Goal: Transaction & Acquisition: Book appointment/travel/reservation

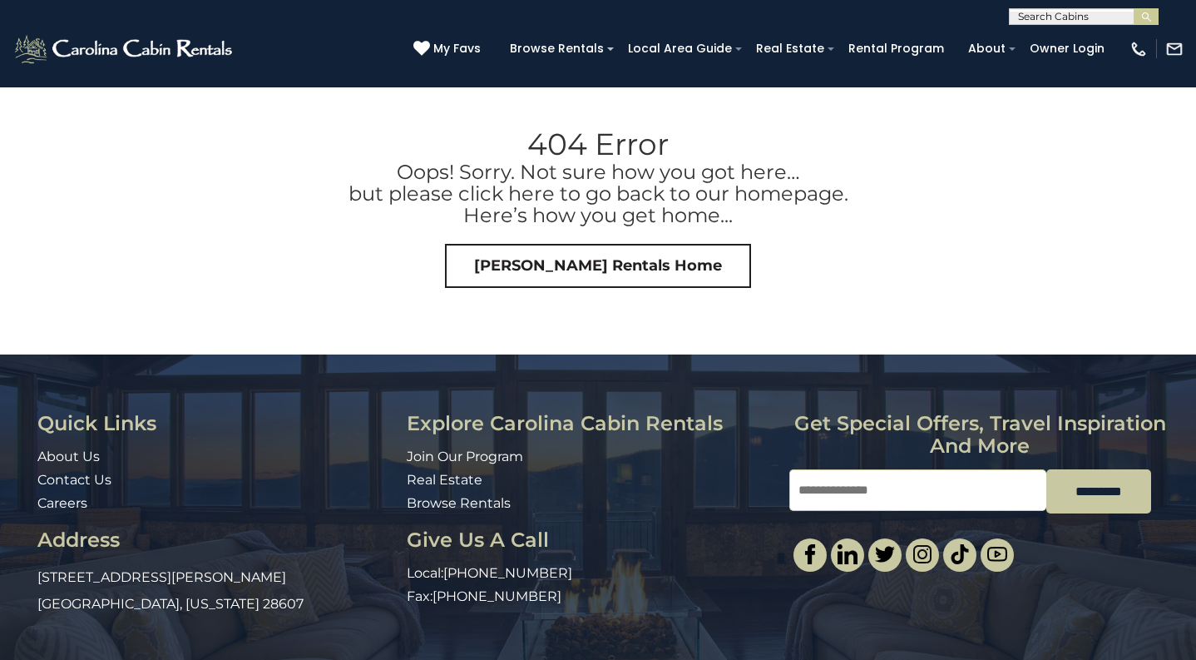
click at [576, 266] on link "Carolina Cabin Rentals Home" at bounding box center [598, 266] width 306 height 45
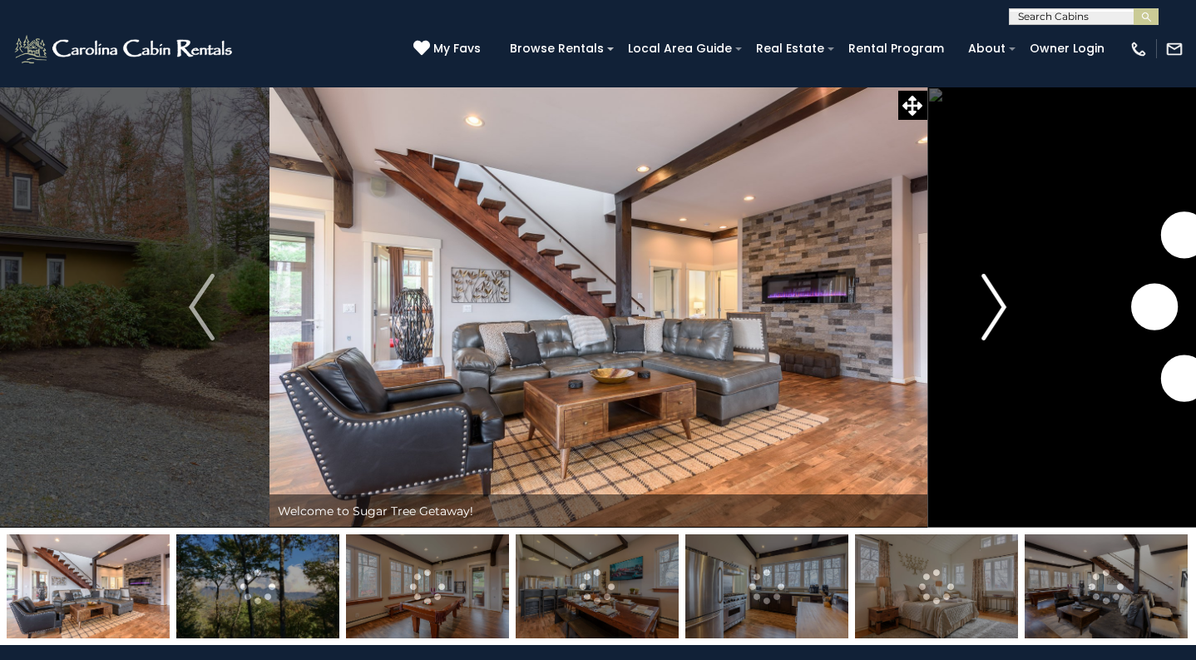
click at [996, 305] on img "Next" at bounding box center [993, 307] width 25 height 67
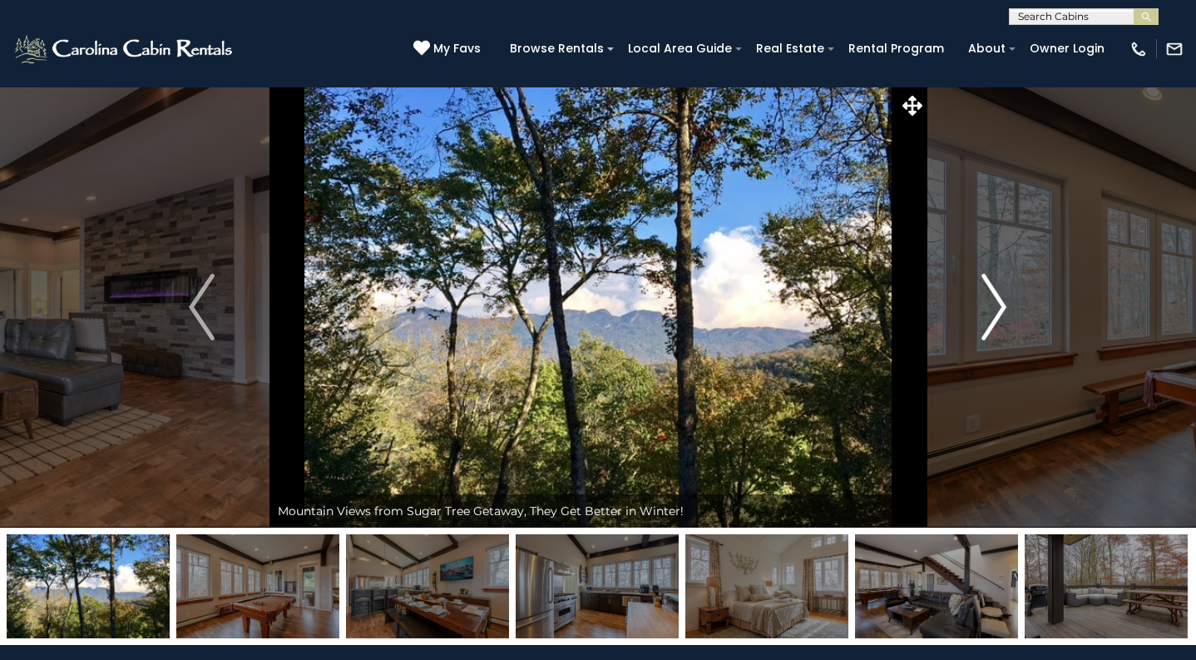
click at [996, 305] on img "Next" at bounding box center [993, 307] width 25 height 67
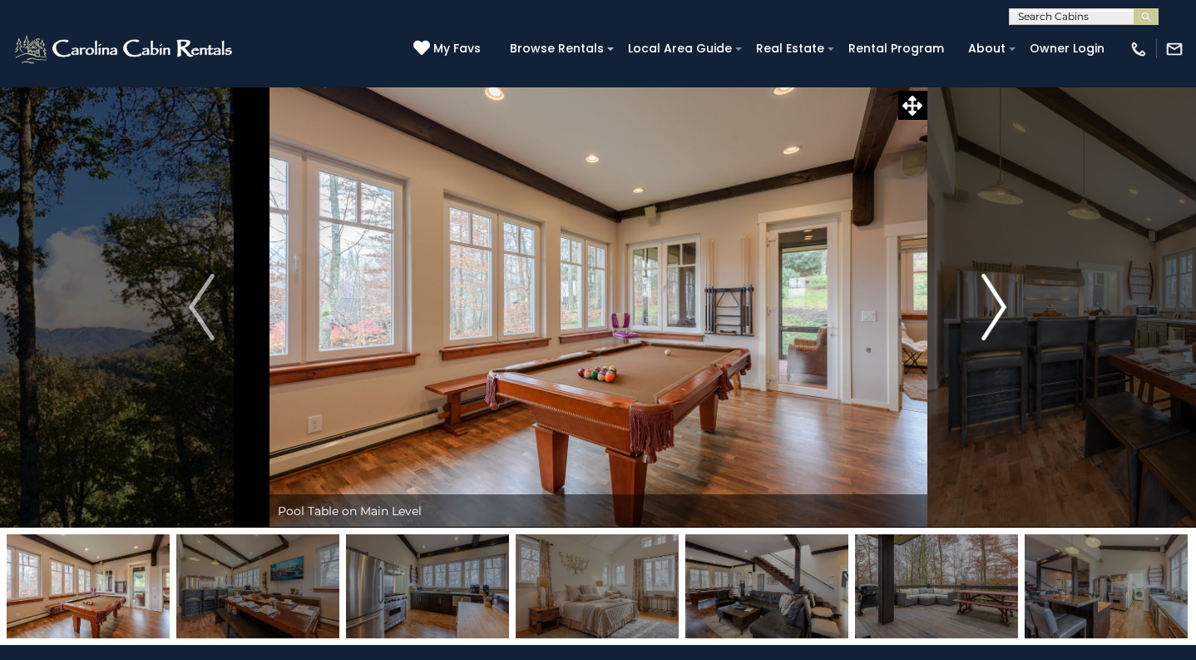
click at [996, 305] on img "Next" at bounding box center [993, 307] width 25 height 67
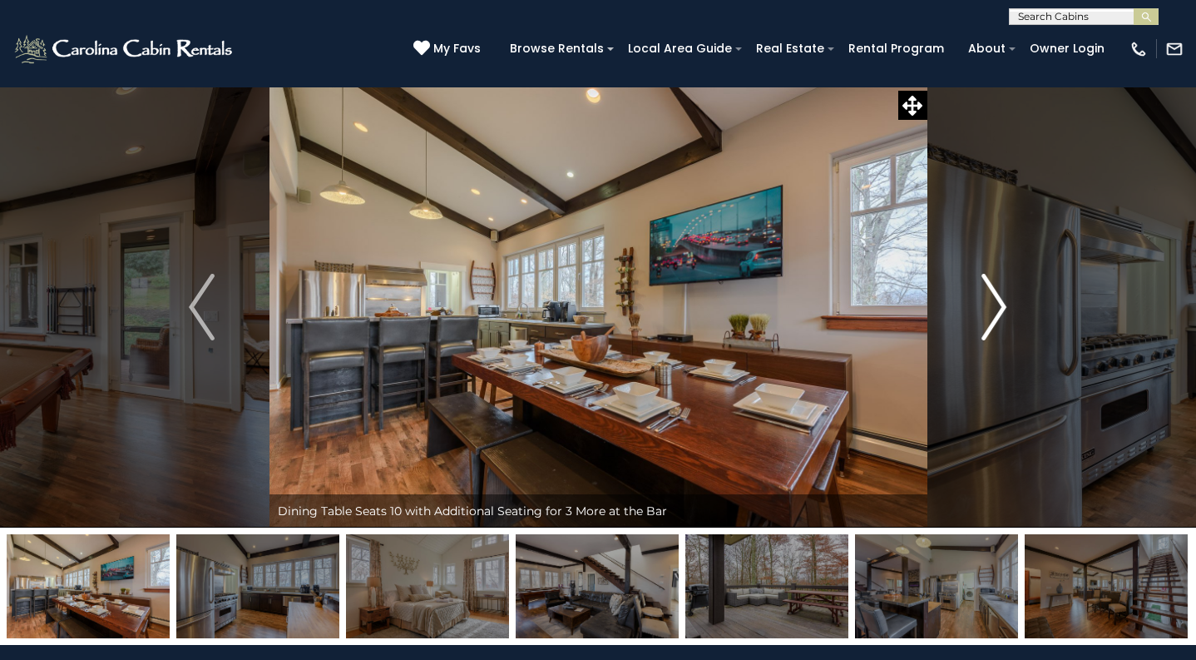
click at [996, 305] on img "Next" at bounding box center [993, 307] width 25 height 67
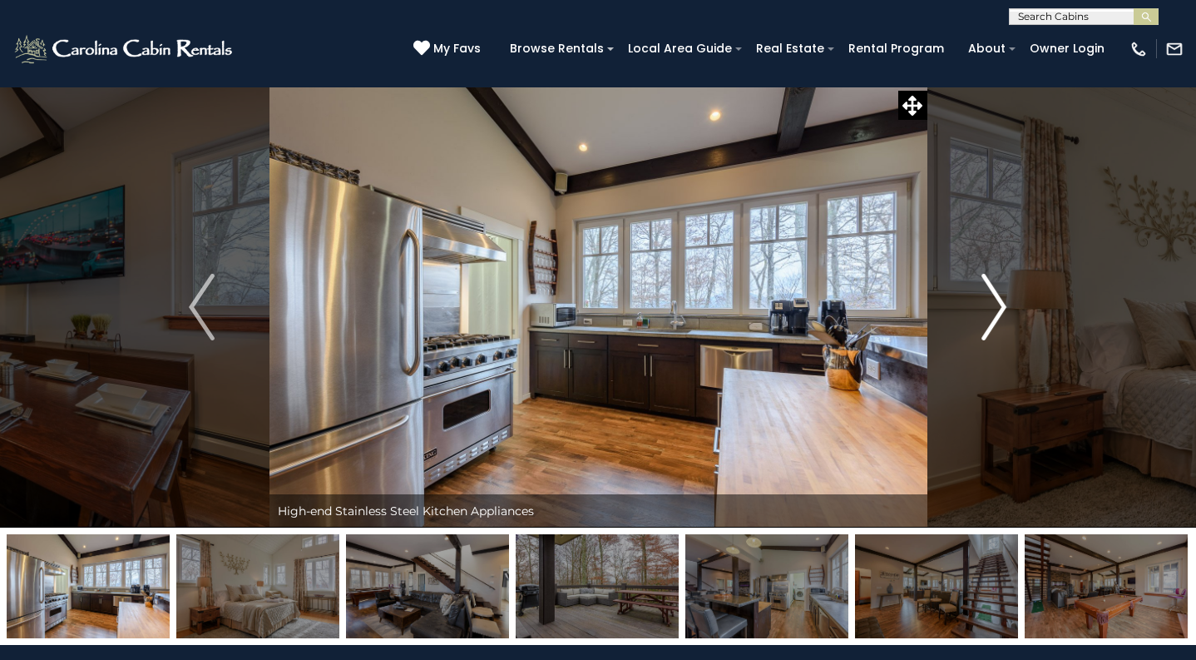
click at [996, 305] on img "Next" at bounding box center [993, 307] width 25 height 67
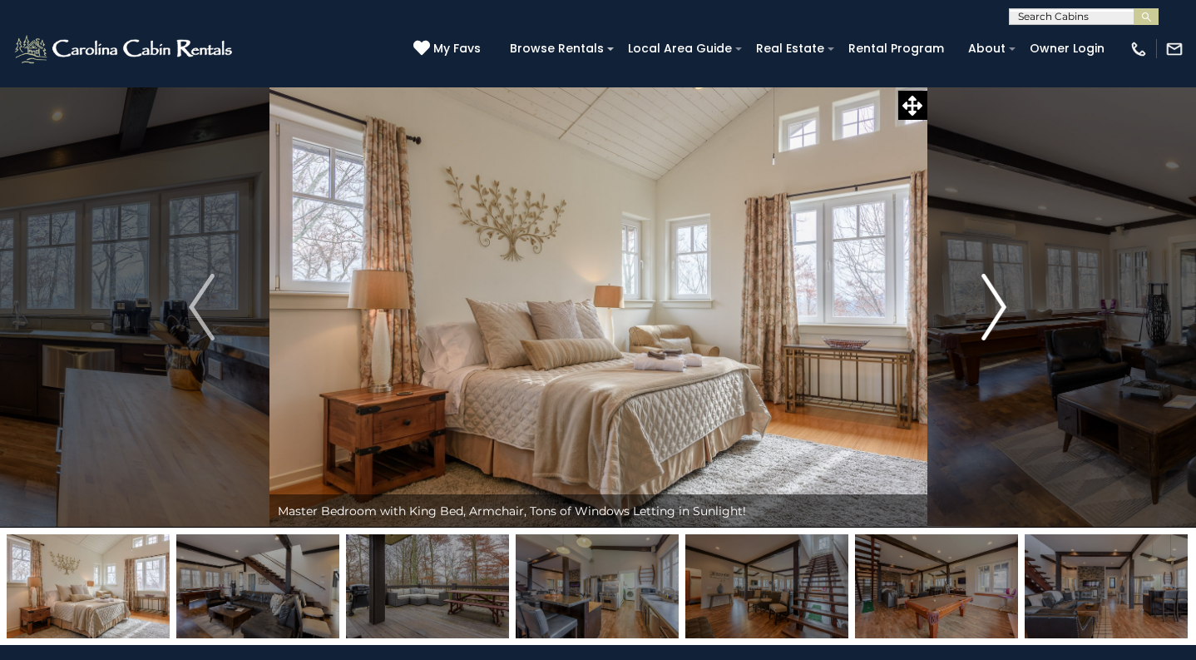
click at [996, 305] on img "Next" at bounding box center [993, 307] width 25 height 67
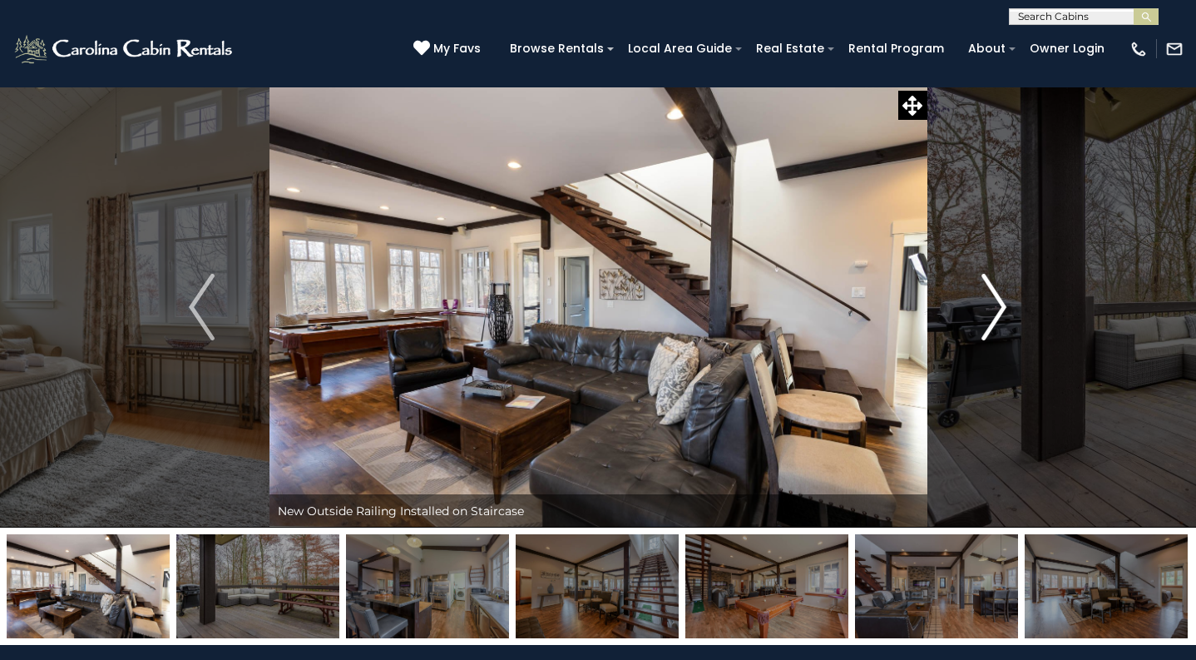
click at [996, 305] on img "Next" at bounding box center [993, 307] width 25 height 67
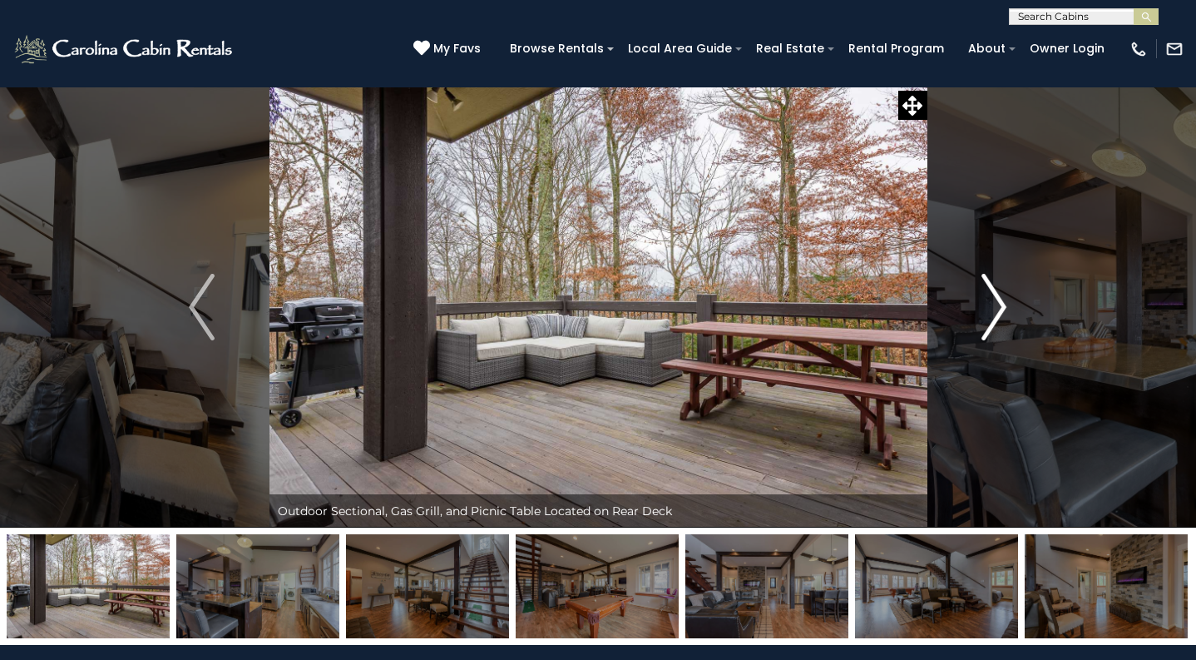
click at [996, 305] on img "Next" at bounding box center [993, 307] width 25 height 67
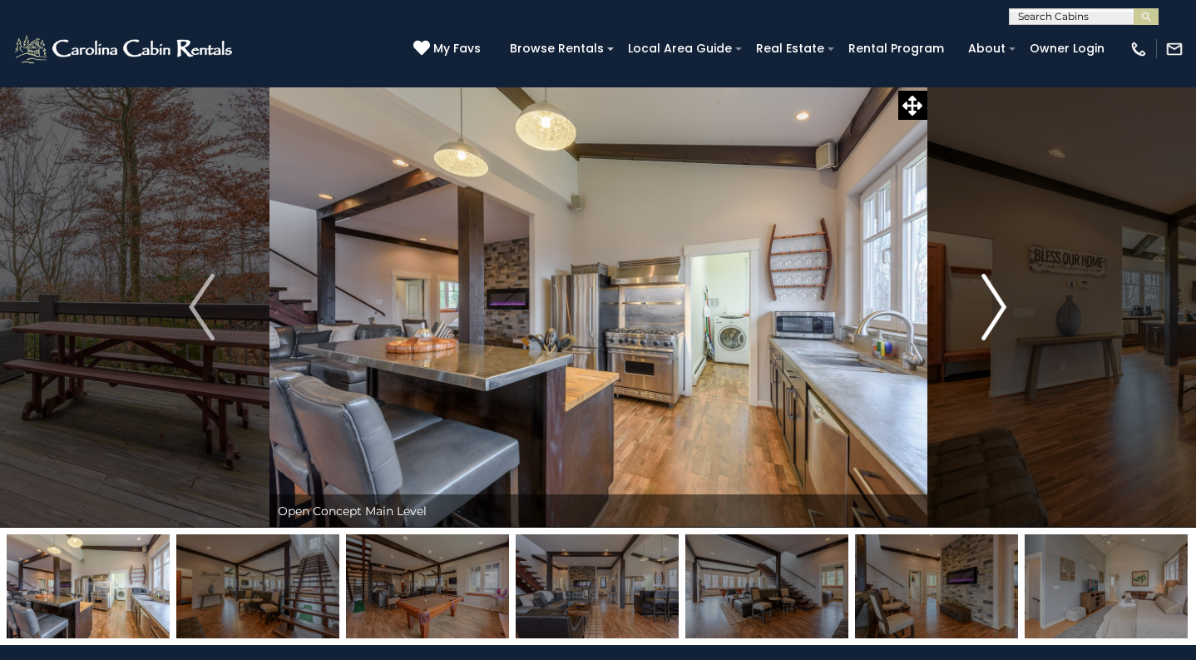
click at [996, 305] on img "Next" at bounding box center [993, 307] width 25 height 67
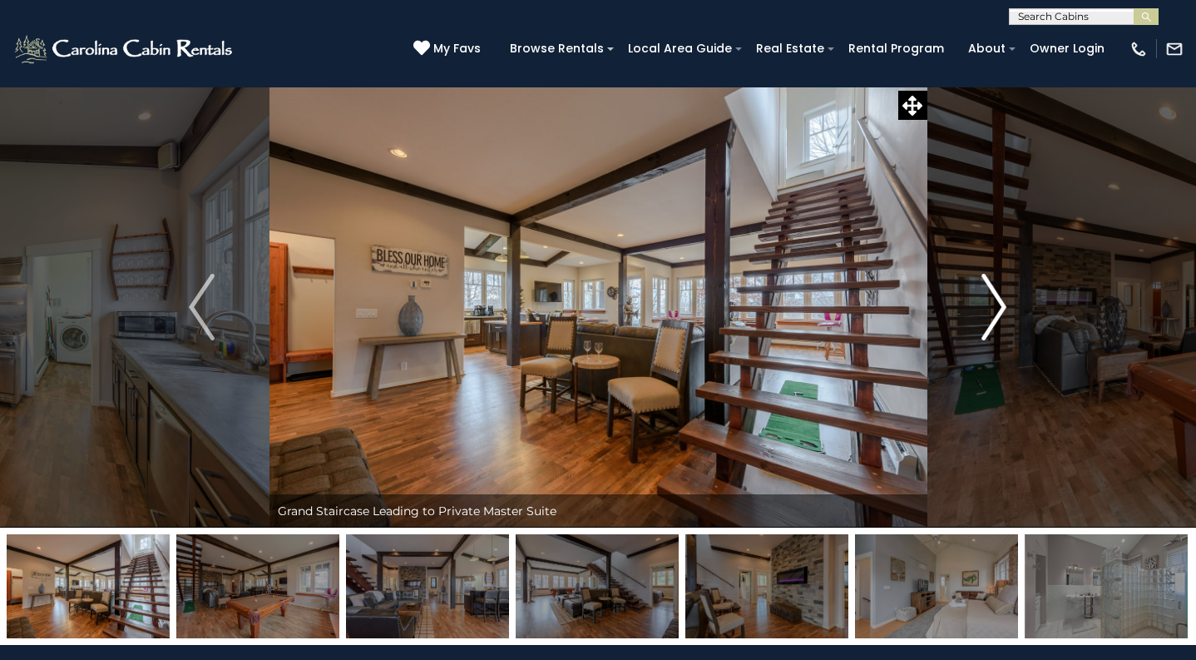
click at [996, 305] on img "Next" at bounding box center [993, 307] width 25 height 67
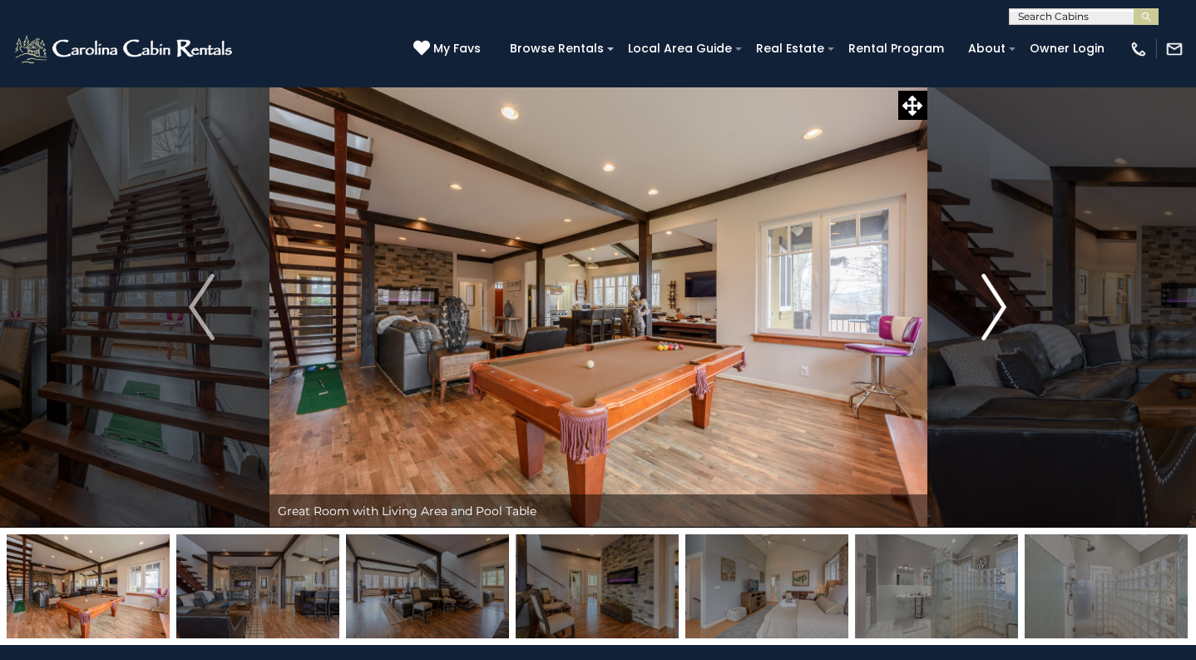
click at [996, 305] on img "Next" at bounding box center [993, 307] width 25 height 67
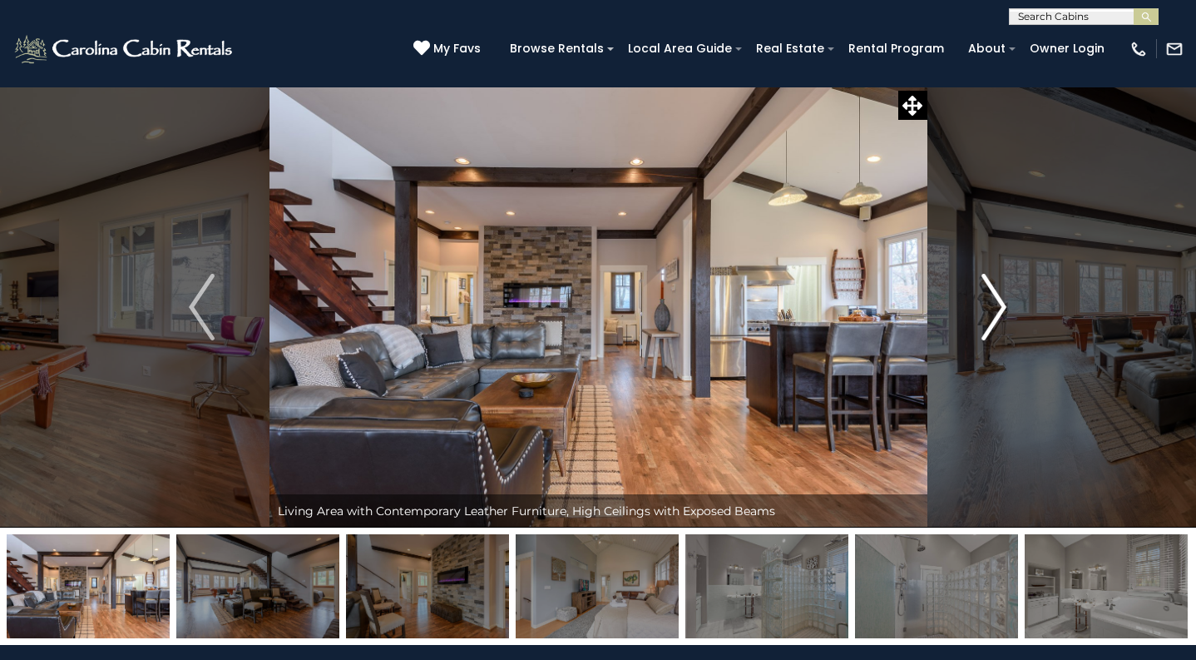
click at [996, 305] on img "Next" at bounding box center [993, 307] width 25 height 67
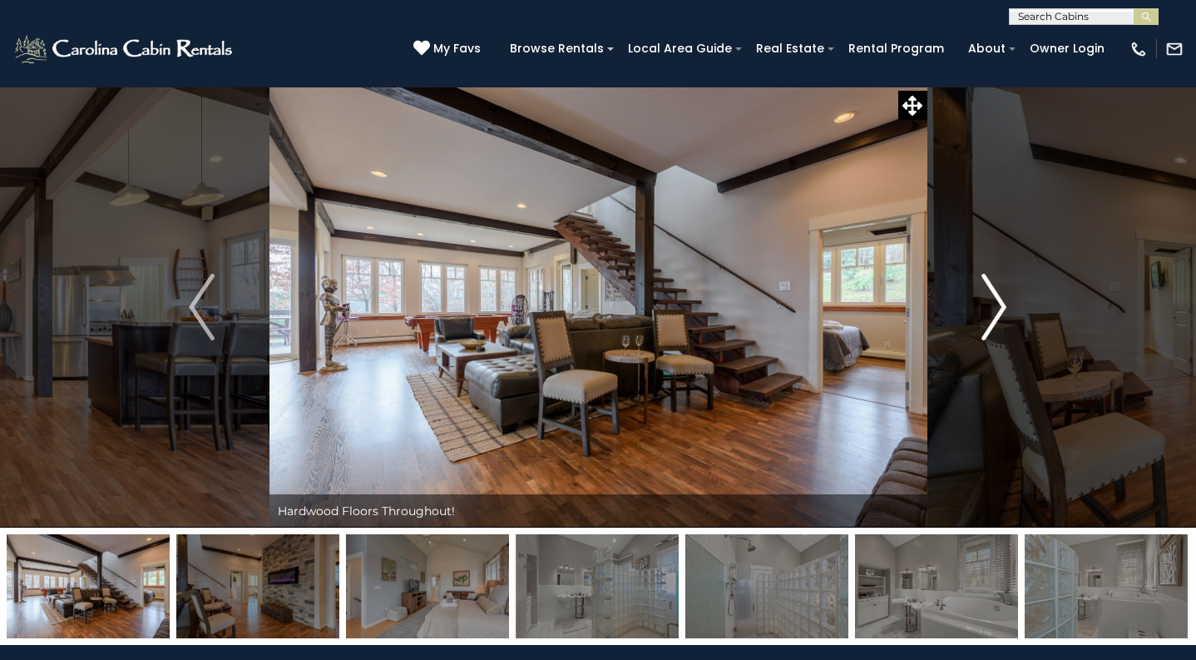
click at [996, 305] on img "Next" at bounding box center [993, 307] width 25 height 67
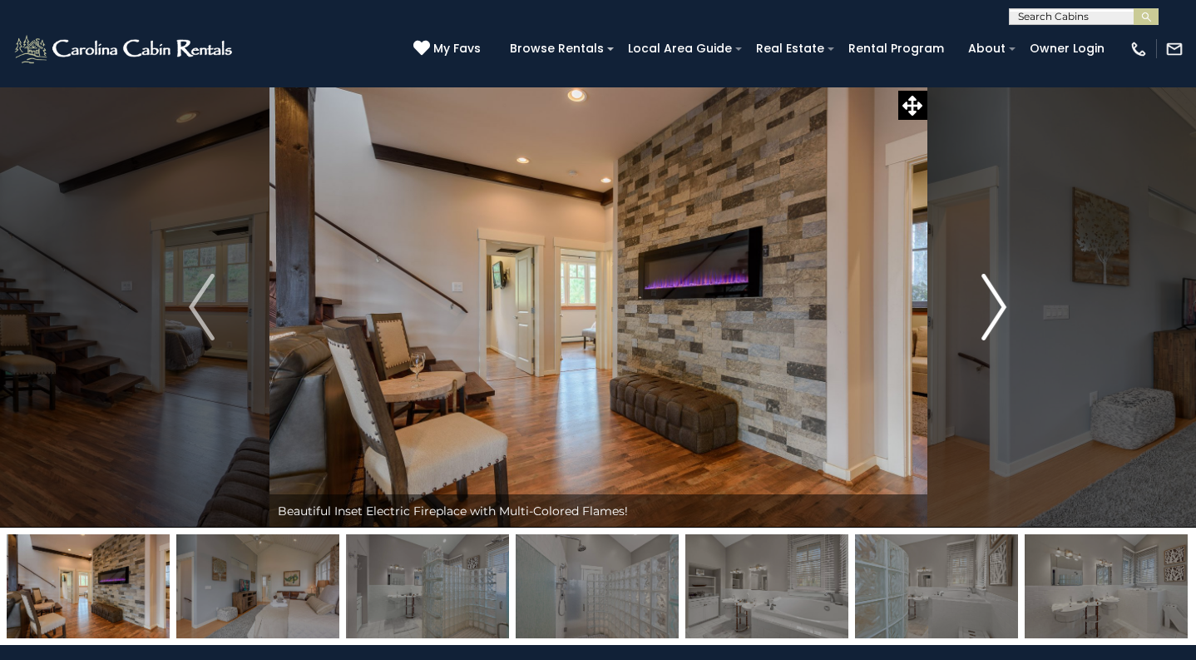
click at [1006, 311] on img "Next" at bounding box center [993, 307] width 25 height 67
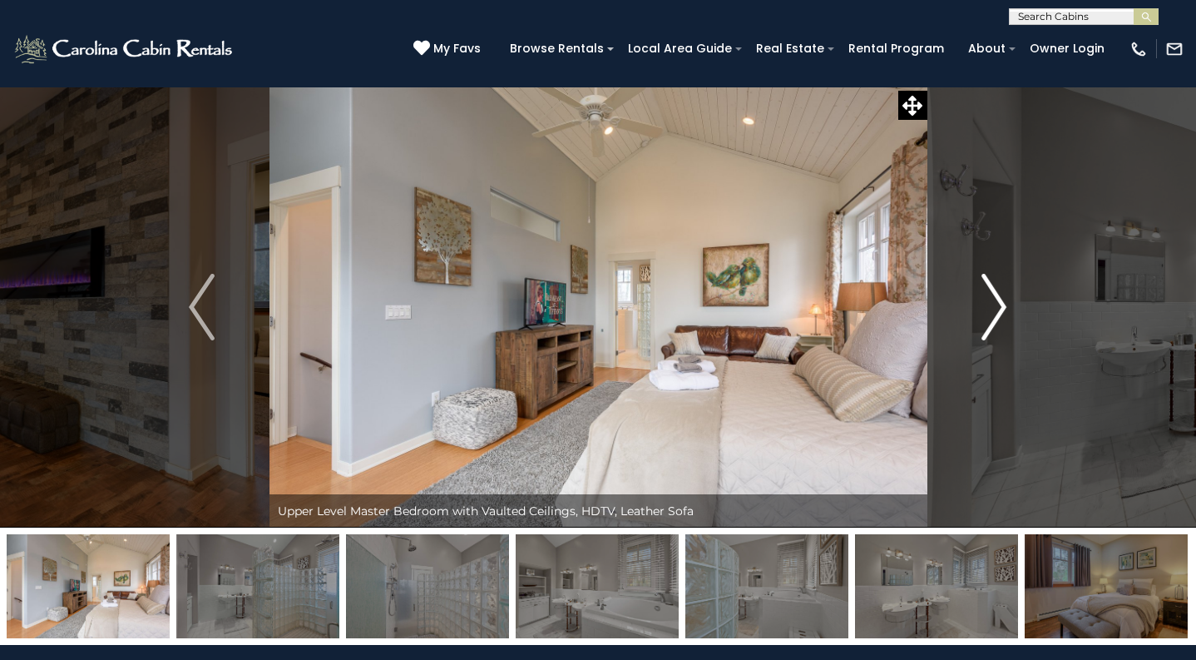
click at [1006, 311] on img "Next" at bounding box center [993, 307] width 25 height 67
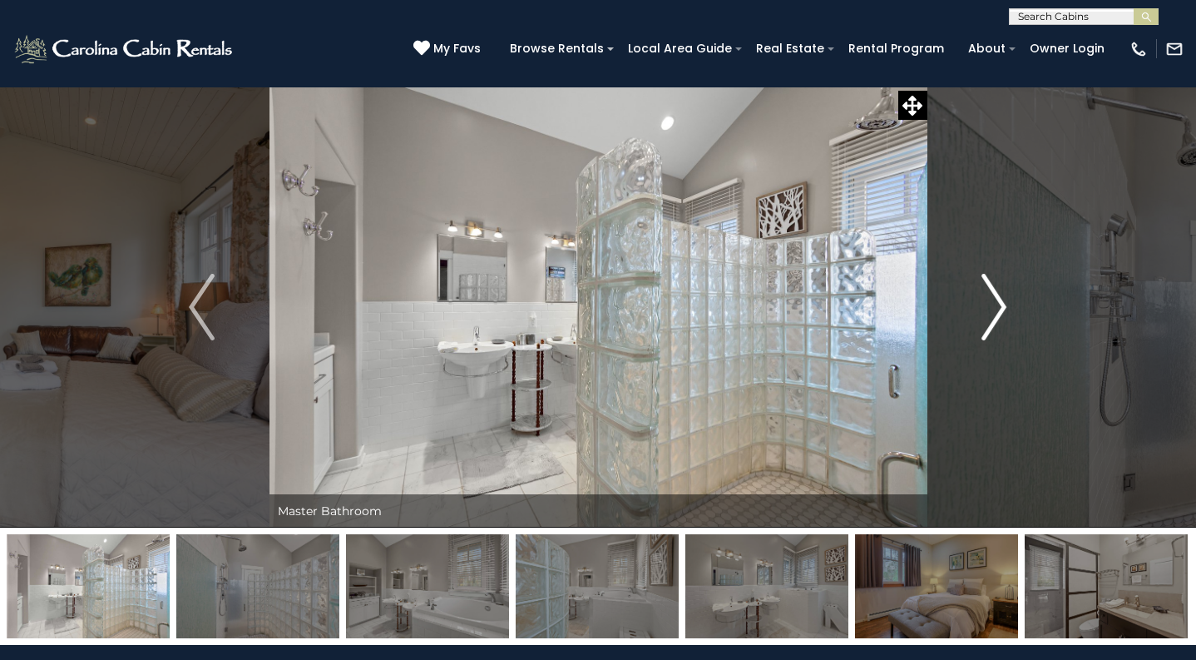
click at [1003, 147] on button "Next" at bounding box center [994, 306] width 135 height 441
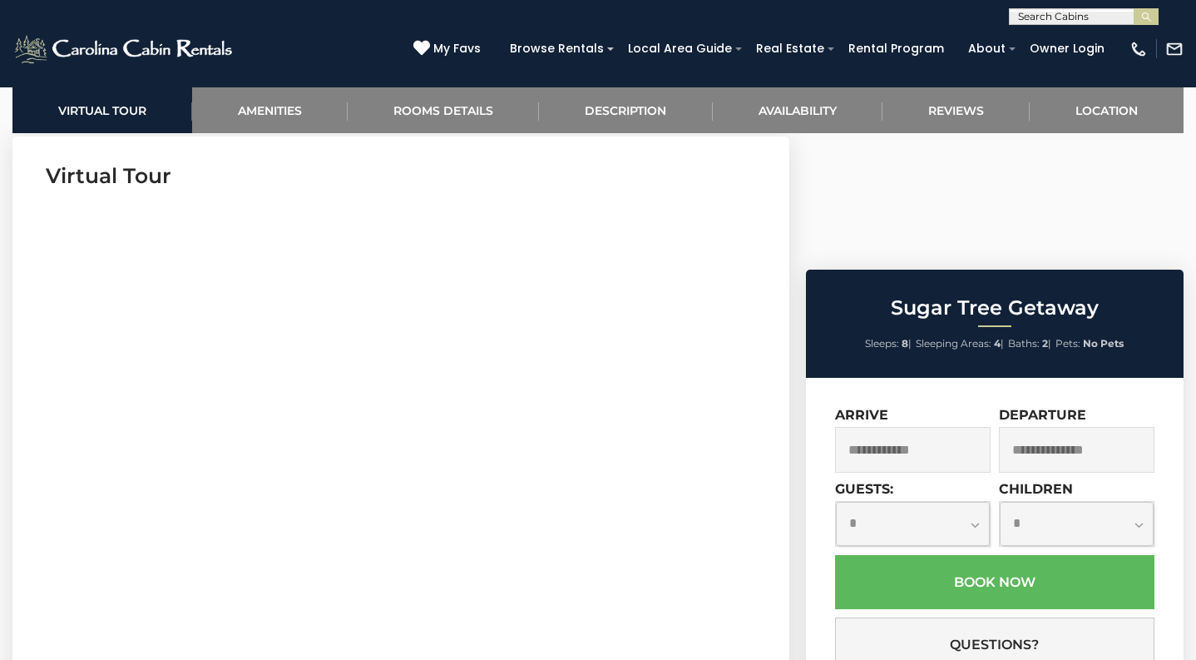
scroll to position [671, 0]
click at [872, 427] on input "text" at bounding box center [913, 450] width 156 height 46
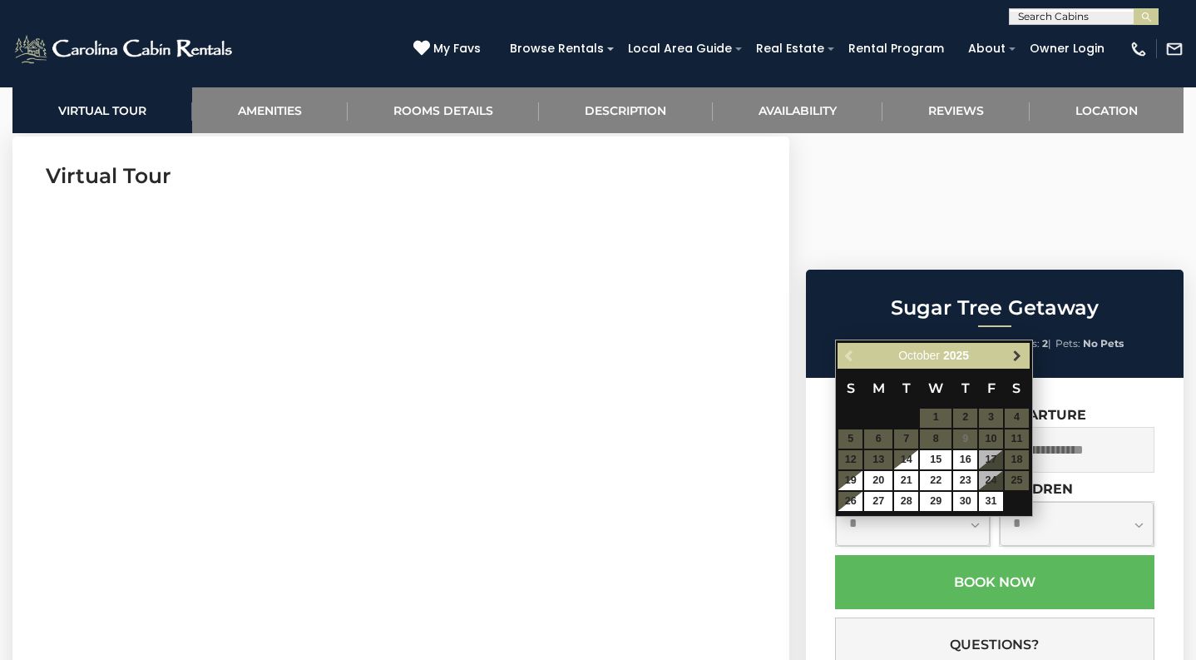
click at [1021, 351] on span "Next" at bounding box center [1017, 354] width 13 height 13
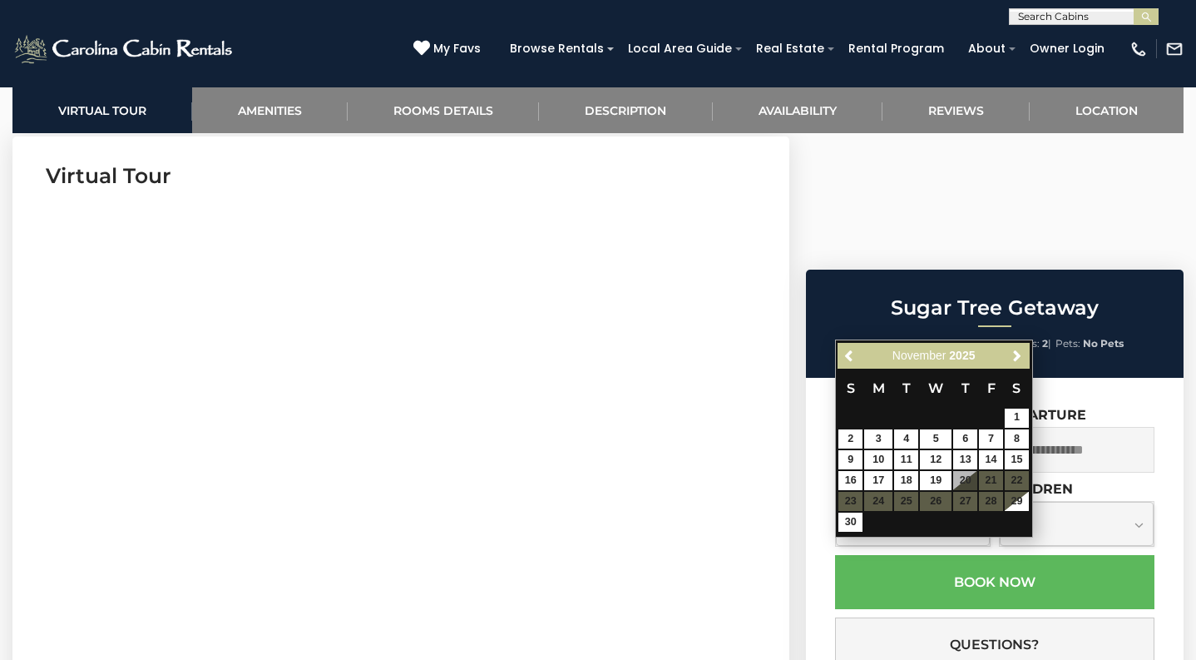
click at [1021, 351] on span "Next" at bounding box center [1017, 354] width 13 height 13
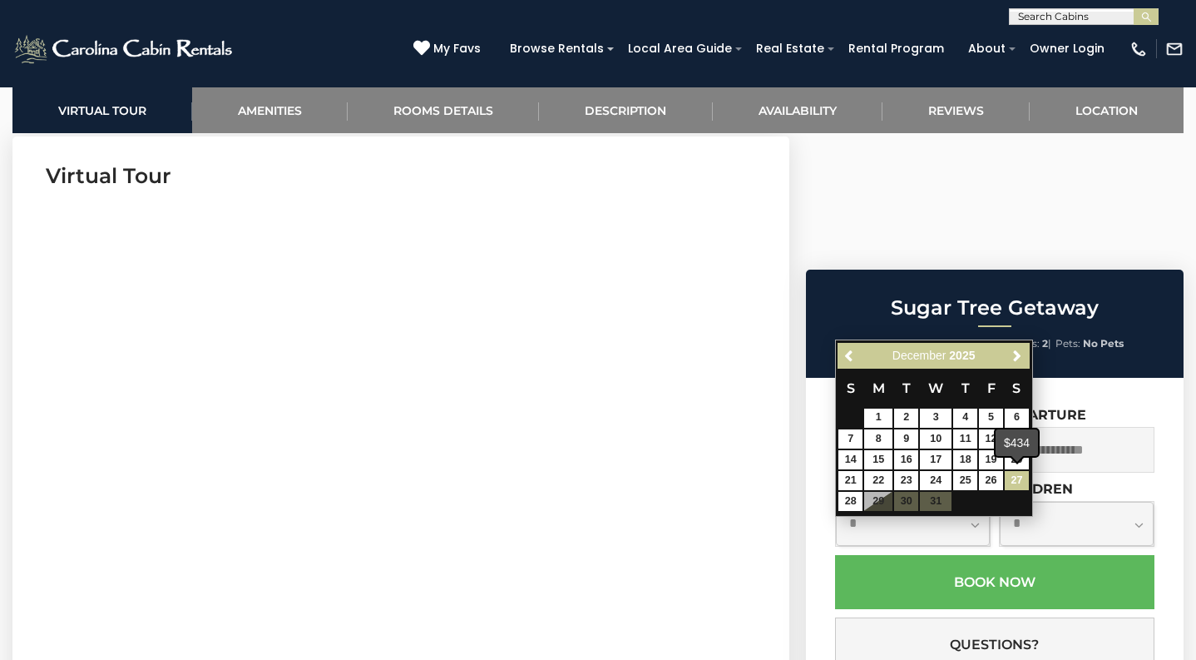
click at [1018, 477] on link "27" at bounding box center [1017, 480] width 24 height 19
type input "**********"
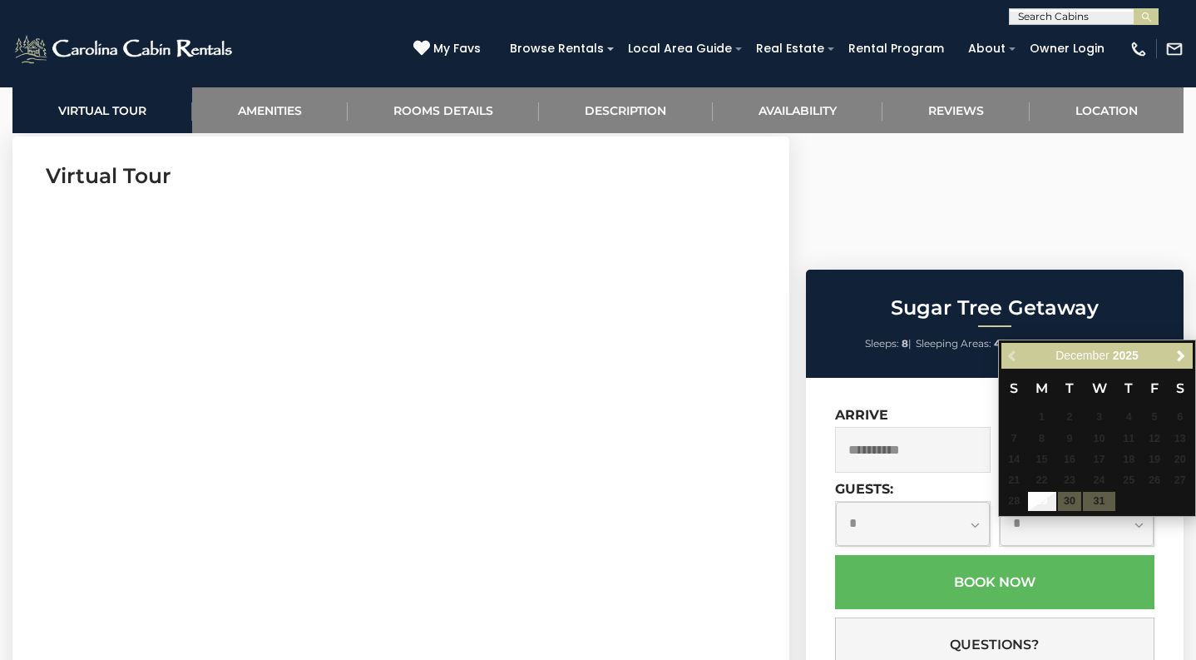
click at [1102, 494] on table "S M T W T F S 1 2 3 4 5 6 7 8 9 10 11 12 13 14 15 16 17 18 19 20 21 22 23 24 25…" at bounding box center [1096, 439] width 191 height 143
click at [932, 378] on div "**********" at bounding box center [995, 594] width 378 height 433
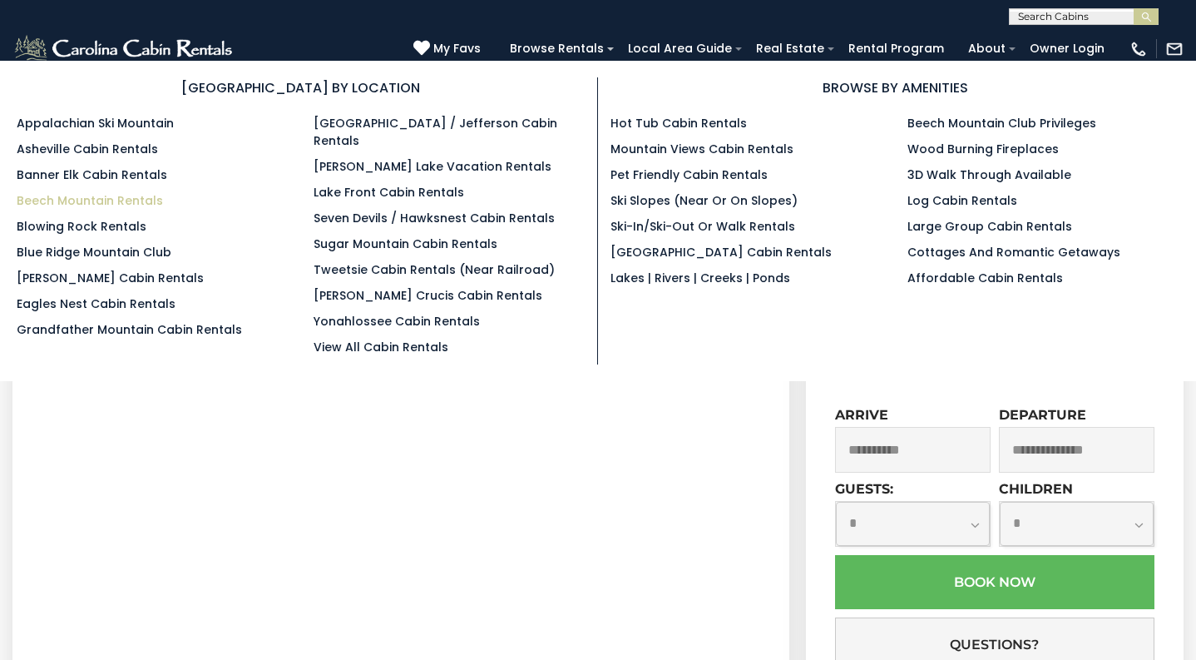
click at [53, 206] on link "Beech Mountain Rentals" at bounding box center [90, 200] width 146 height 17
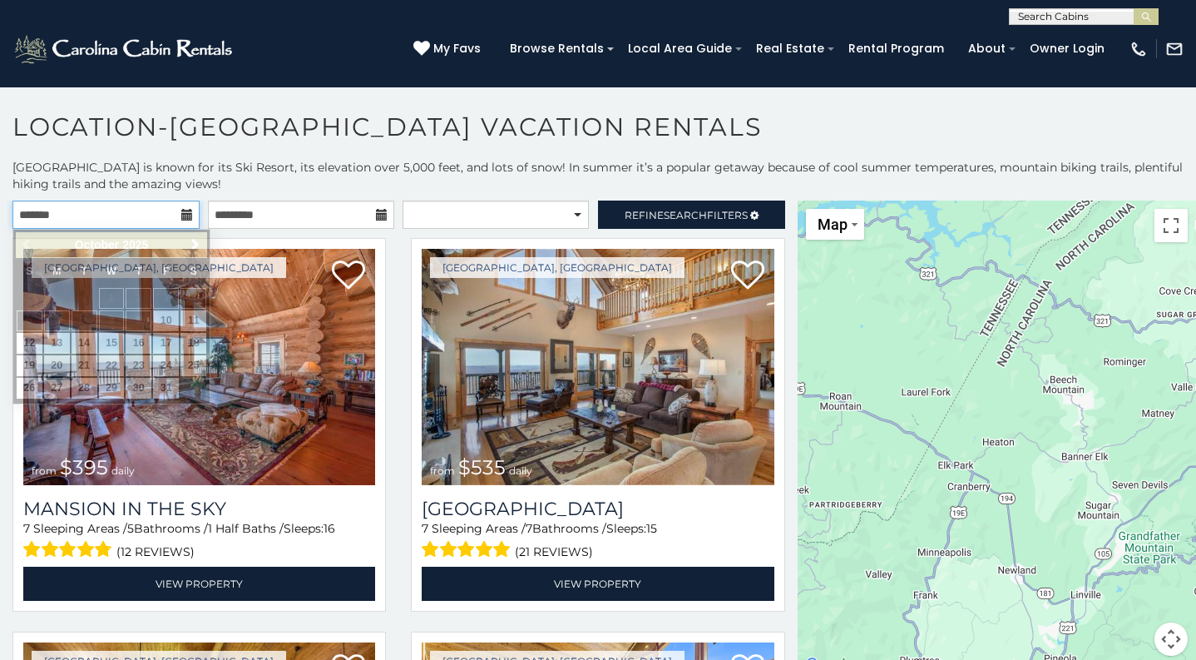
click at [104, 217] on input "text" at bounding box center [105, 214] width 187 height 28
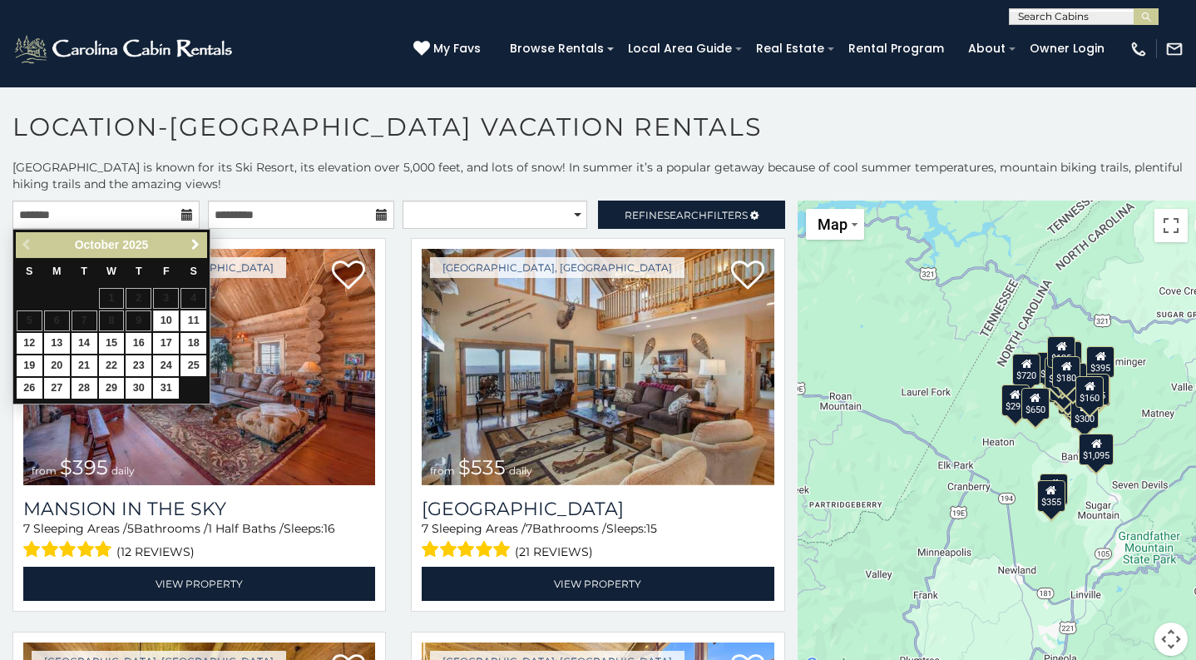
click at [193, 240] on span "Next" at bounding box center [195, 244] width 13 height 13
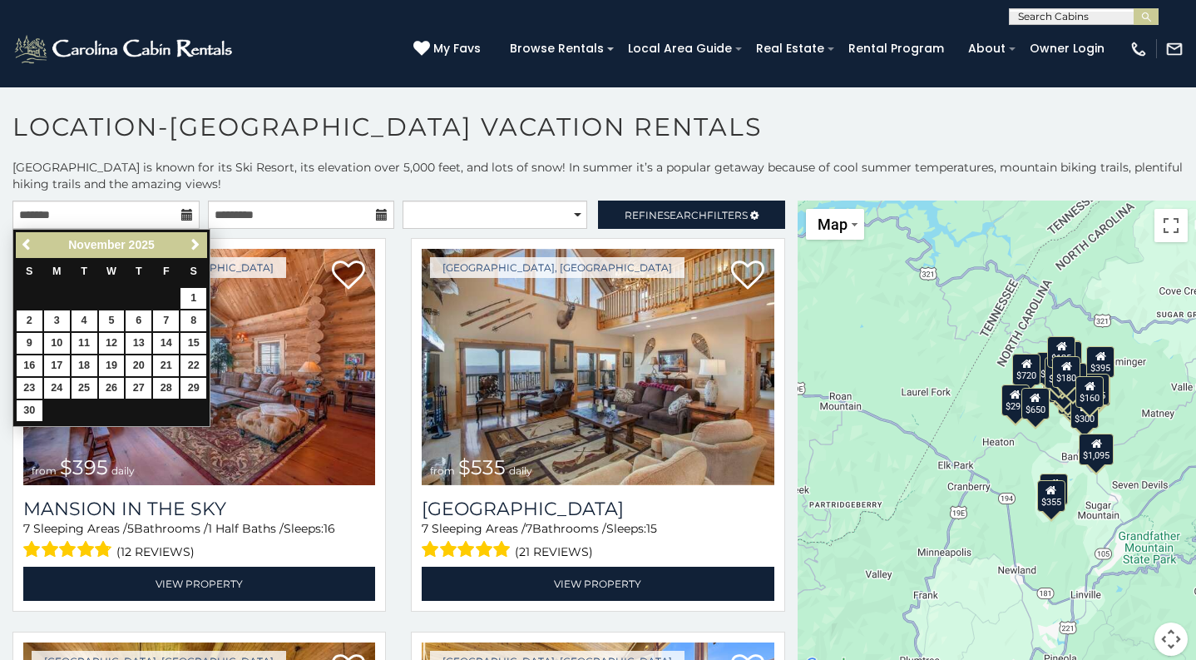
click at [193, 240] on span "Next" at bounding box center [195, 244] width 13 height 13
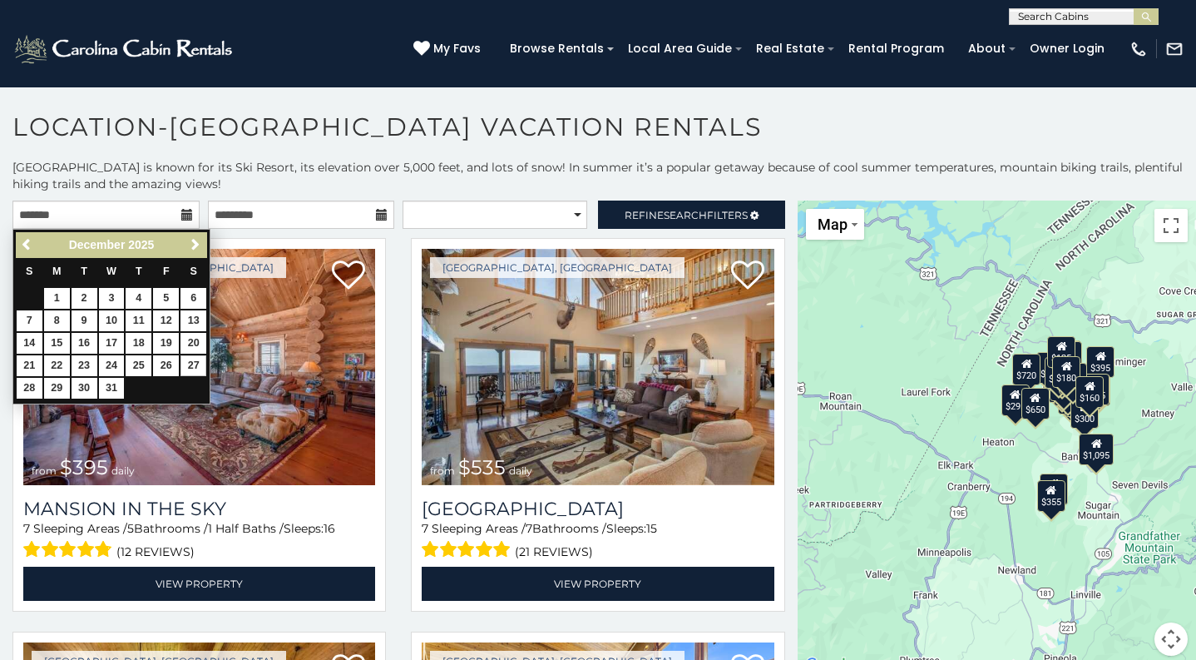
click at [196, 356] on link "27" at bounding box center [193, 365] width 26 height 21
type input "**********"
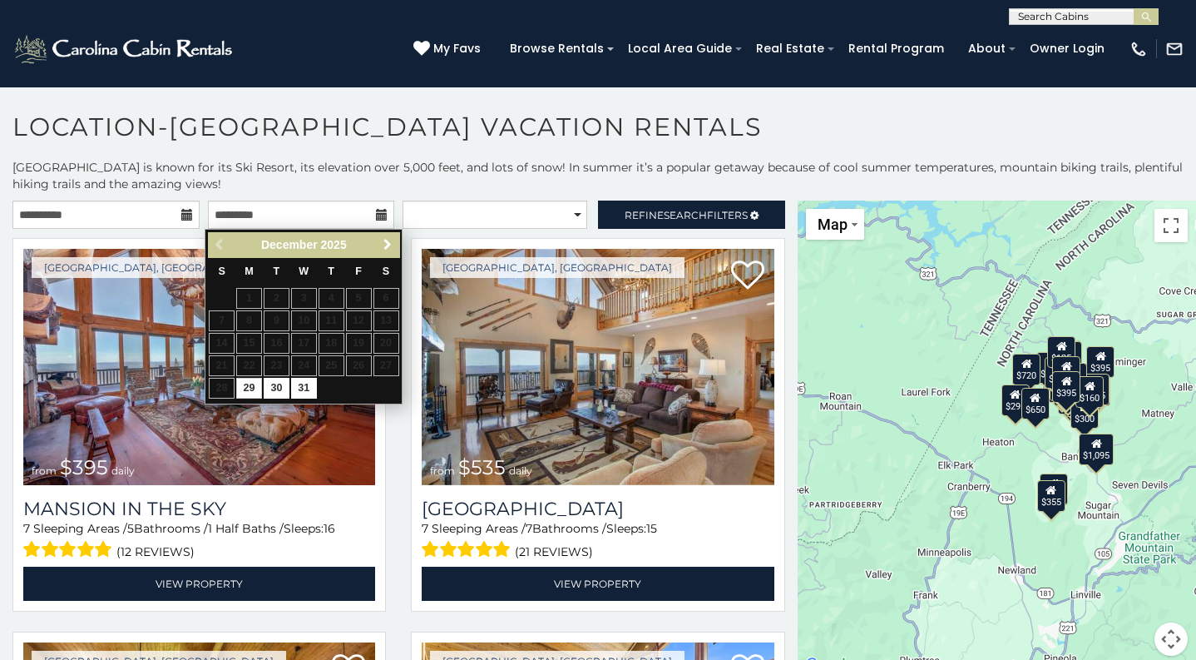
click at [388, 241] on span "Next" at bounding box center [387, 244] width 13 height 13
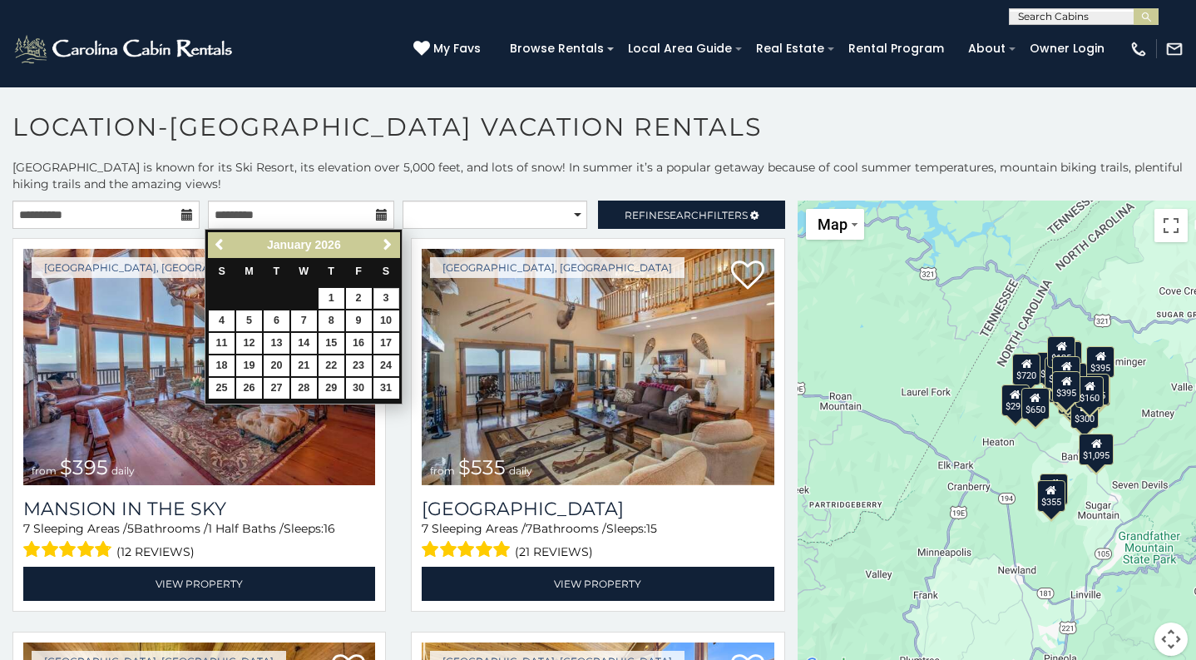
click at [395, 291] on link "3" at bounding box center [386, 298] width 26 height 21
type input "**********"
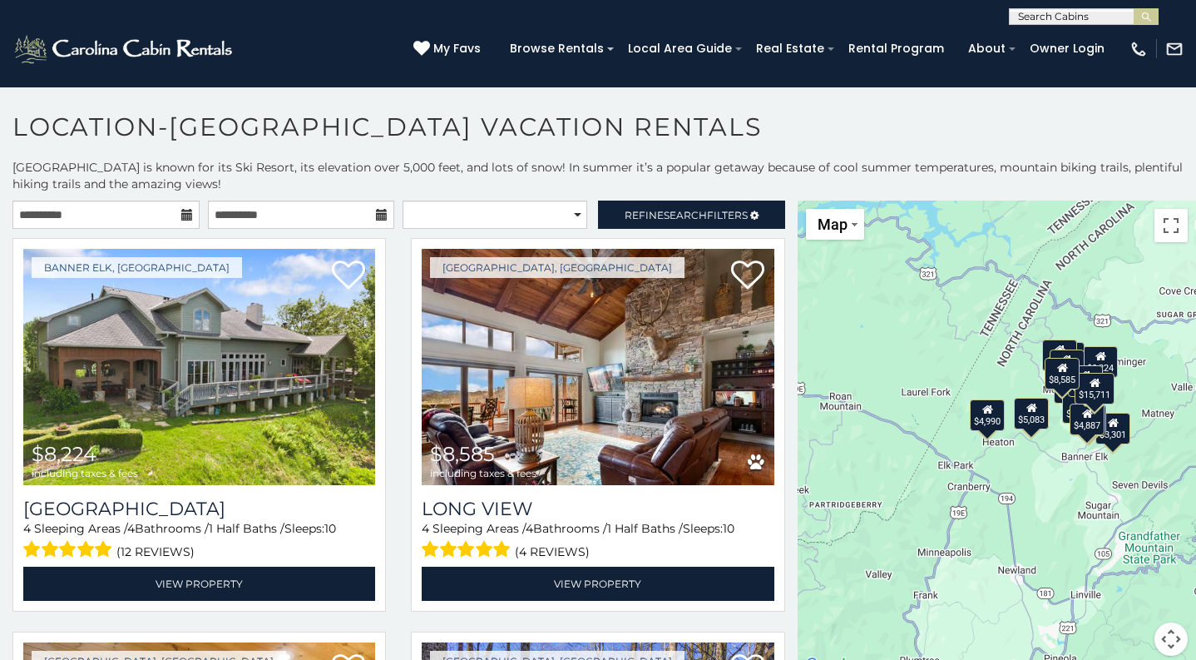
click at [1164, 641] on button "Map camera controls" at bounding box center [1170, 638] width 33 height 33
click at [1124, 561] on button "Zoom in" at bounding box center [1129, 555] width 33 height 33
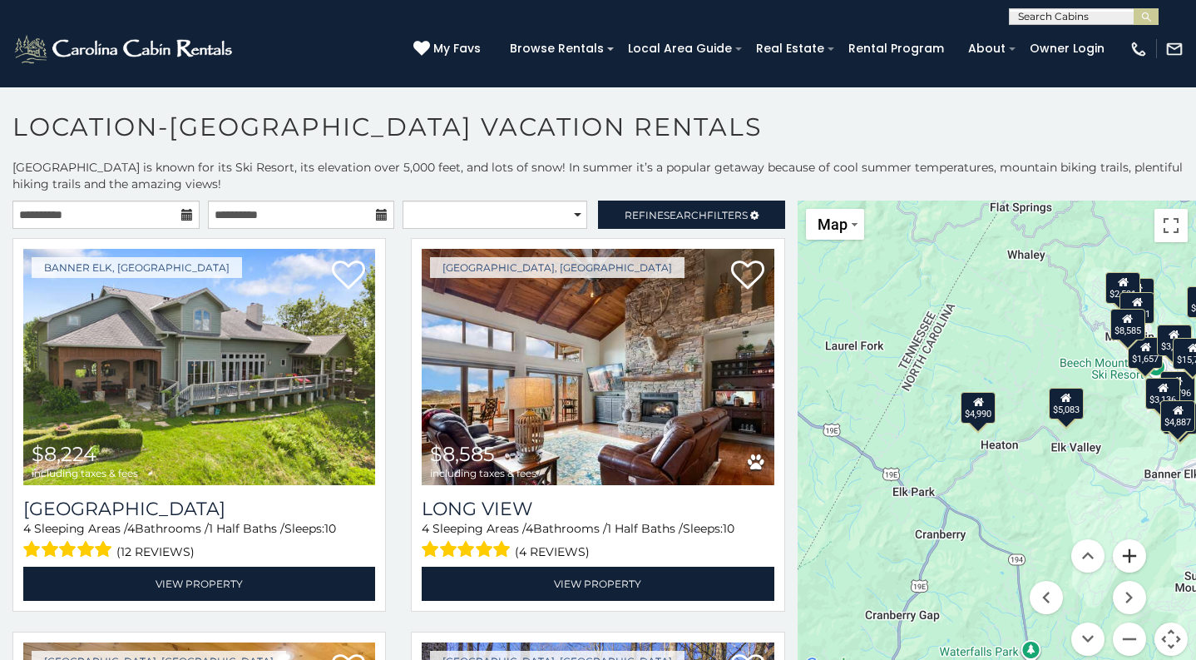
click at [1124, 561] on button "Zoom in" at bounding box center [1129, 555] width 33 height 33
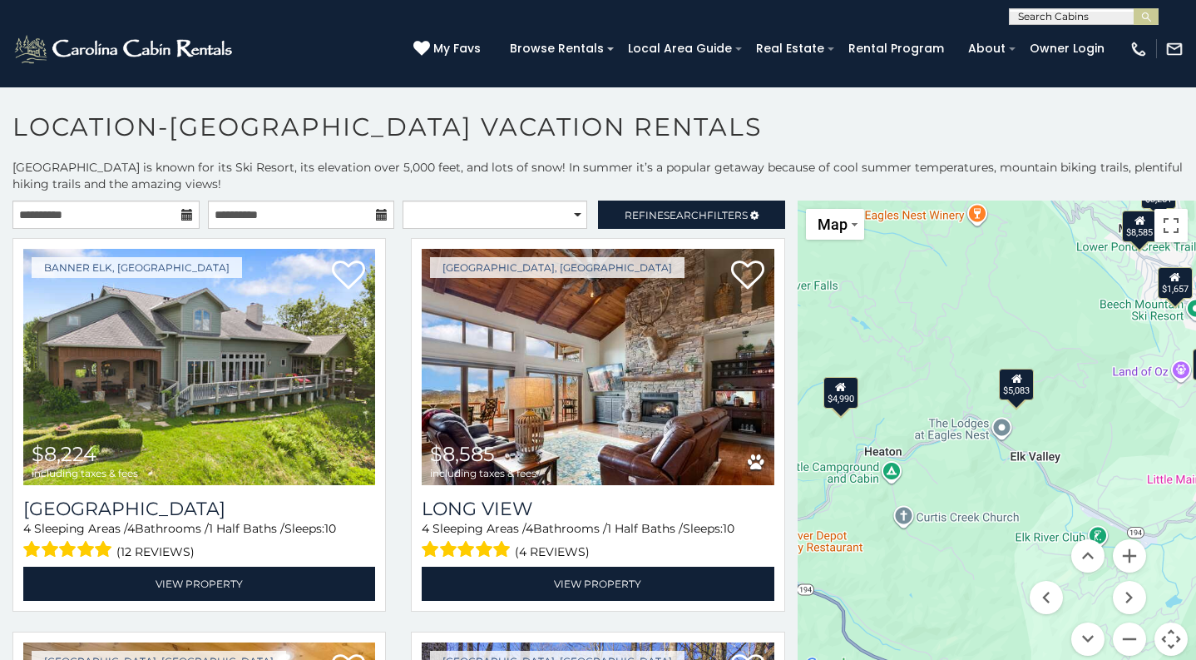
drag, startPoint x: 1140, startPoint y: 484, endPoint x: 986, endPoint y: 506, distance: 156.2
click at [986, 506] on div "$8,224 $8,585 $3,958 $2,591 $1,657 $1,796 $5,083 $4,990 $3,251 $3,301 $7,071 $3…" at bounding box center [997, 437] width 398 height 475
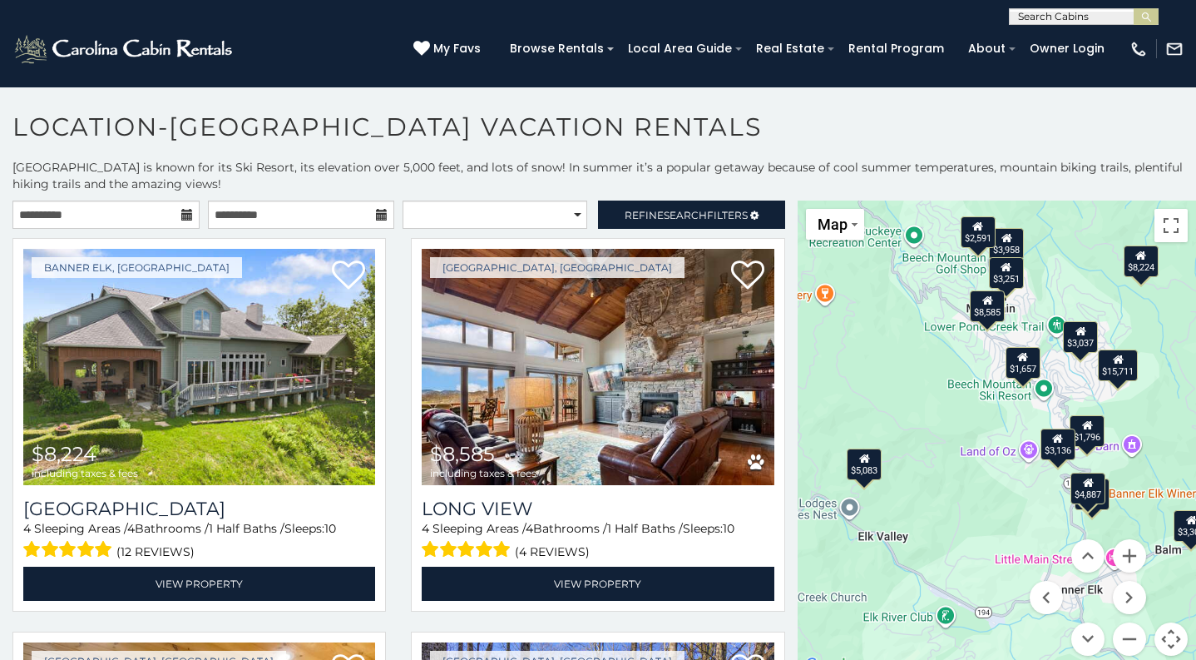
drag, startPoint x: 986, startPoint y: 506, endPoint x: 872, endPoint y: 551, distance: 121.7
click at [872, 551] on div "$8,224 $8,585 $3,958 $2,591 $1,657 $1,796 $5,083 $4,990 $3,251 $3,301 $7,071 $3…" at bounding box center [997, 437] width 398 height 475
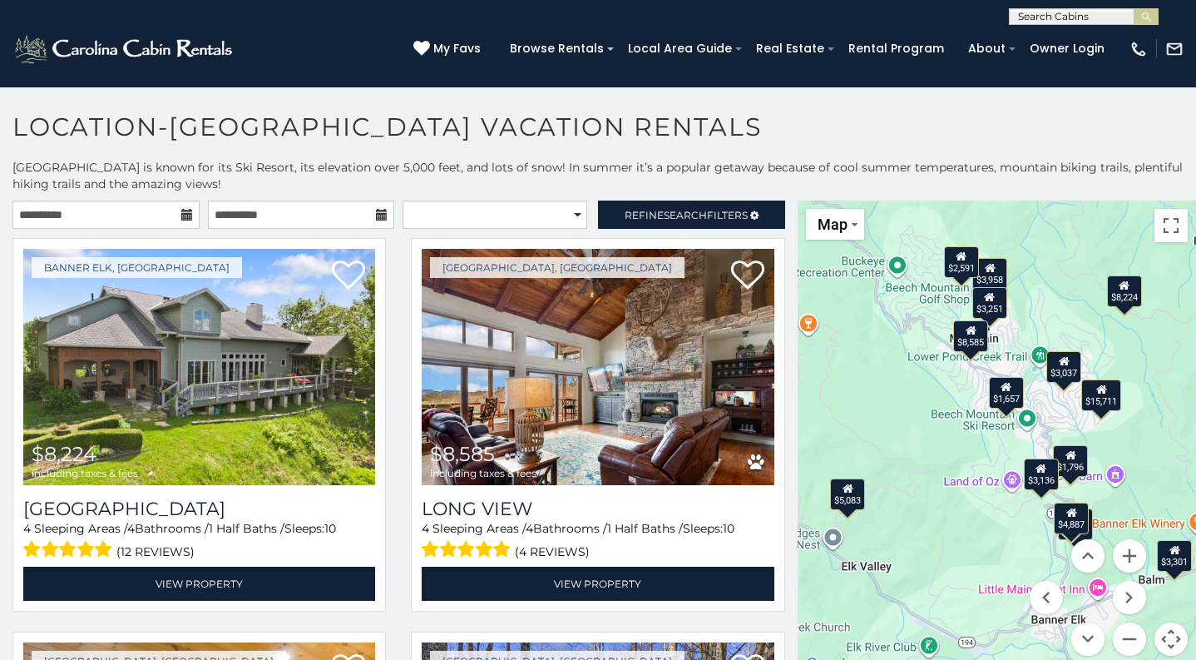
drag, startPoint x: 927, startPoint y: 502, endPoint x: 904, endPoint y: 540, distance: 43.6
click at [904, 540] on div "$8,224 $8,585 $3,958 $2,591 $1,657 $1,796 $5,083 $4,990 $3,251 $3,301 $7,071 $3…" at bounding box center [997, 437] width 398 height 475
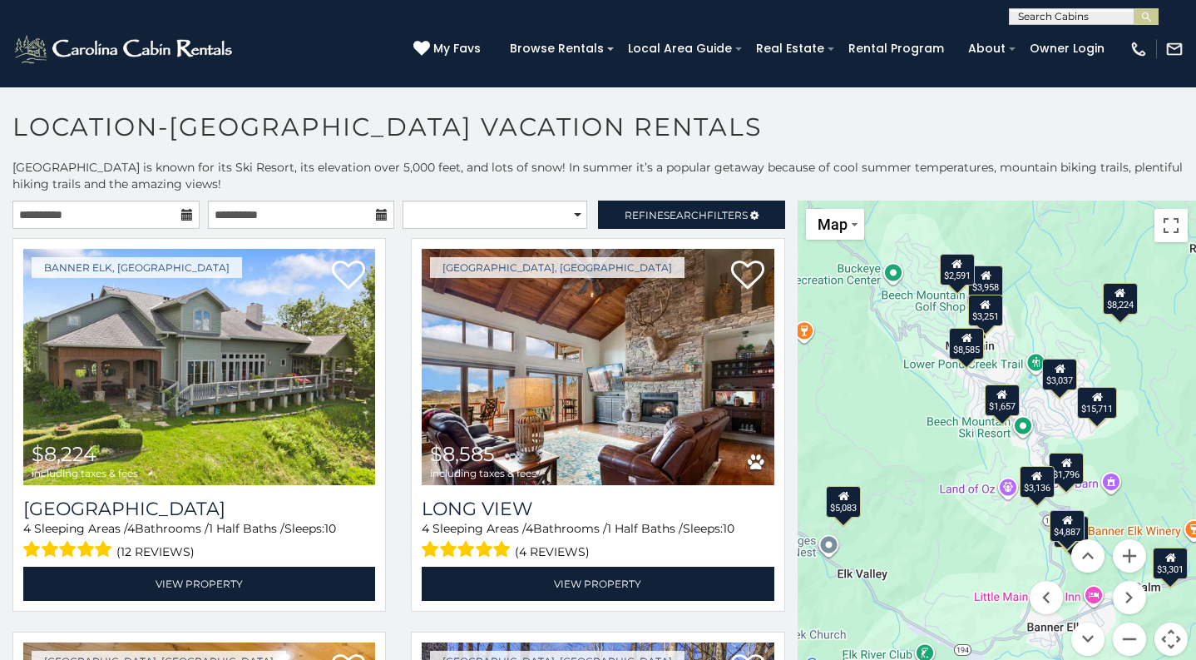
click at [988, 285] on div "$3,958" at bounding box center [986, 281] width 35 height 32
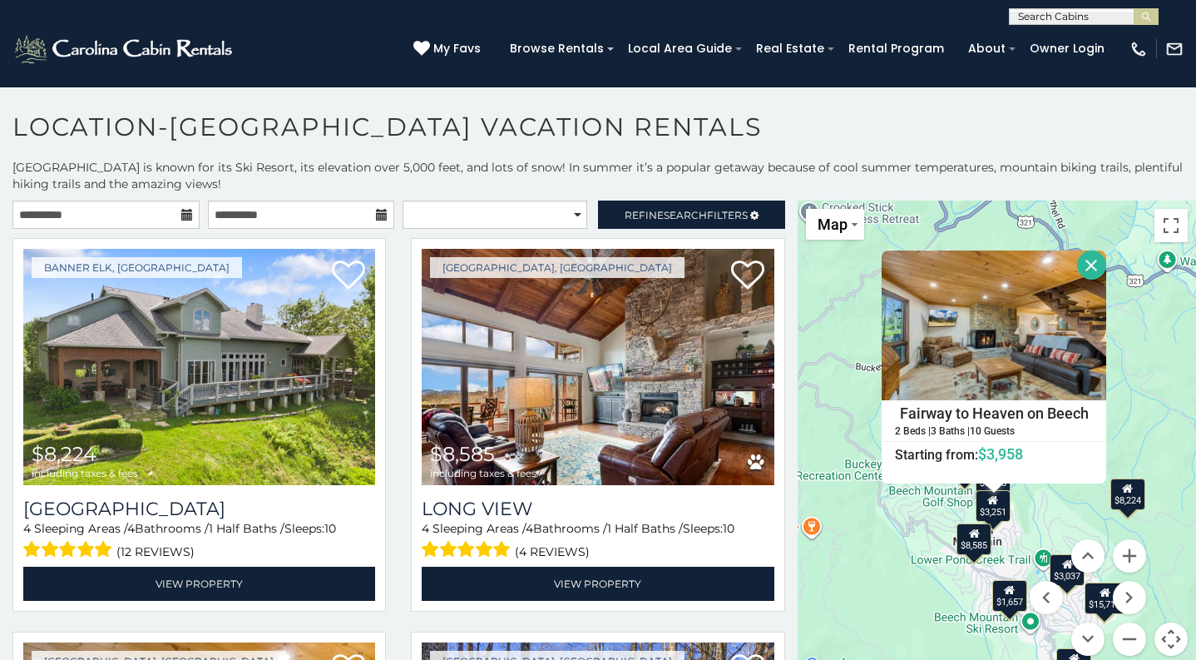
click at [1106, 258] on button "Close" at bounding box center [1091, 264] width 29 height 29
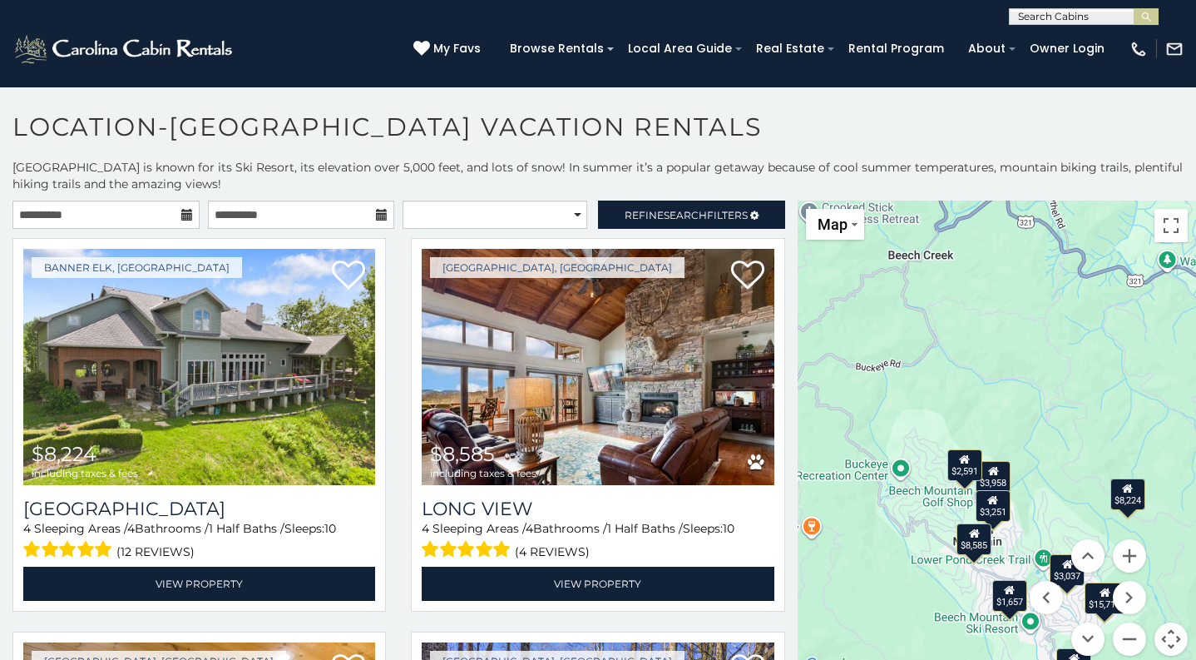
click at [986, 513] on div "$3,251" at bounding box center [993, 505] width 35 height 32
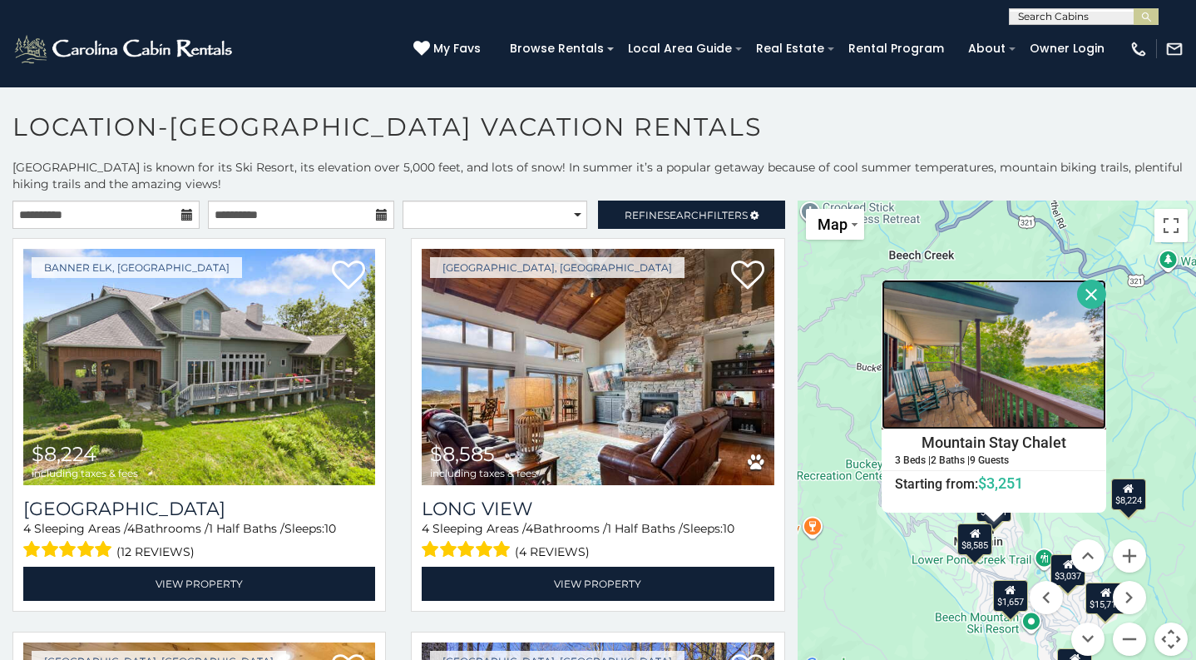
click at [976, 403] on img at bounding box center [994, 354] width 225 height 150
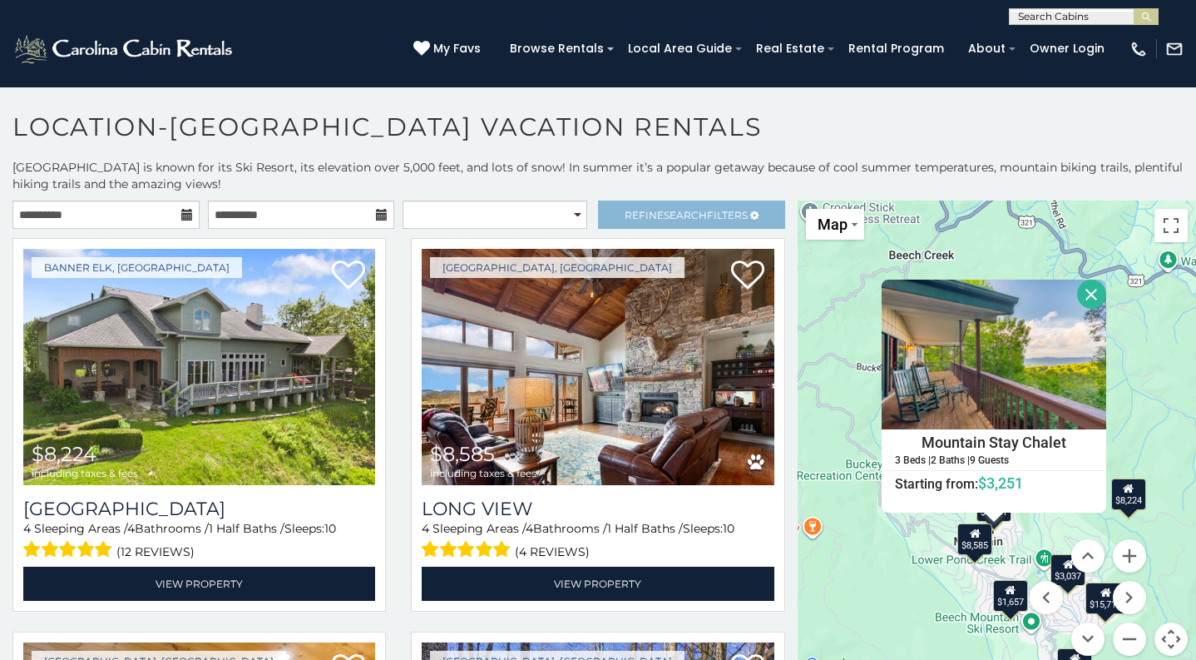
click at [635, 207] on link "Refine Search Filters" at bounding box center [691, 214] width 187 height 28
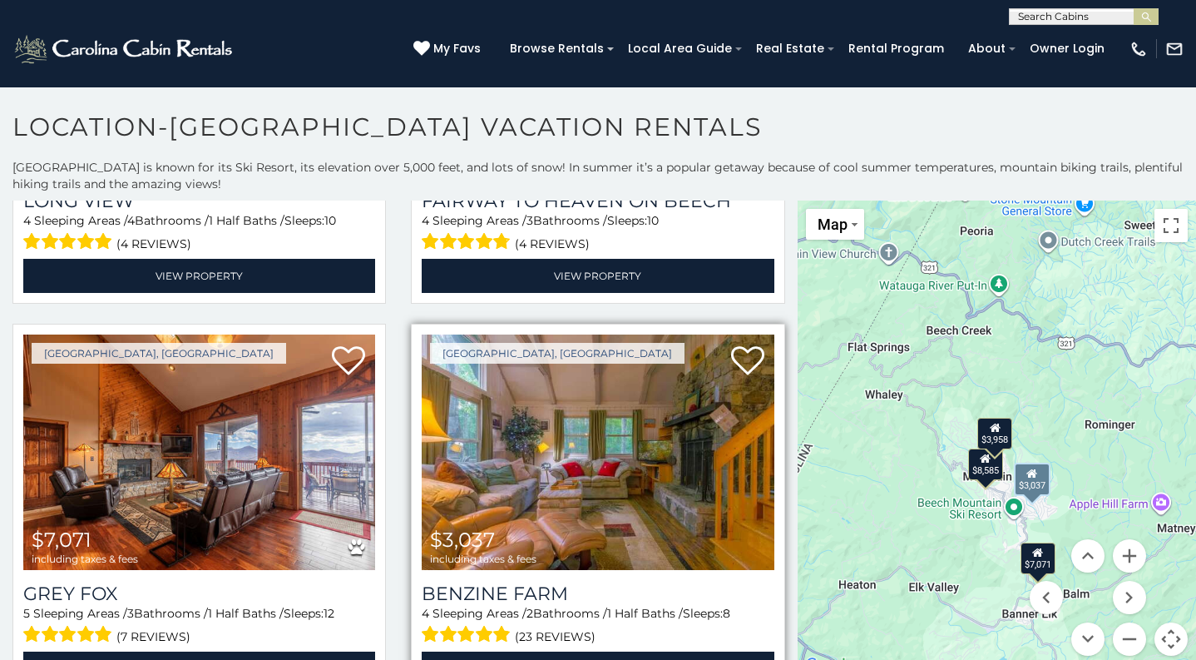
scroll to position [785, 0]
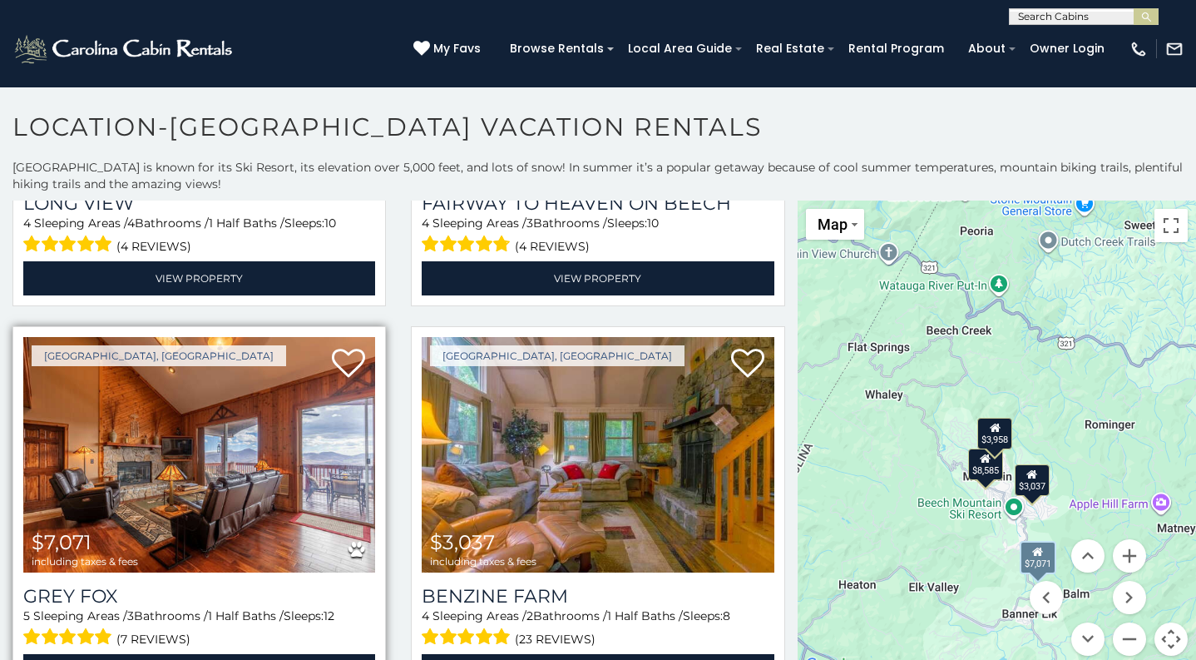
click at [228, 485] on img at bounding box center [199, 455] width 352 height 236
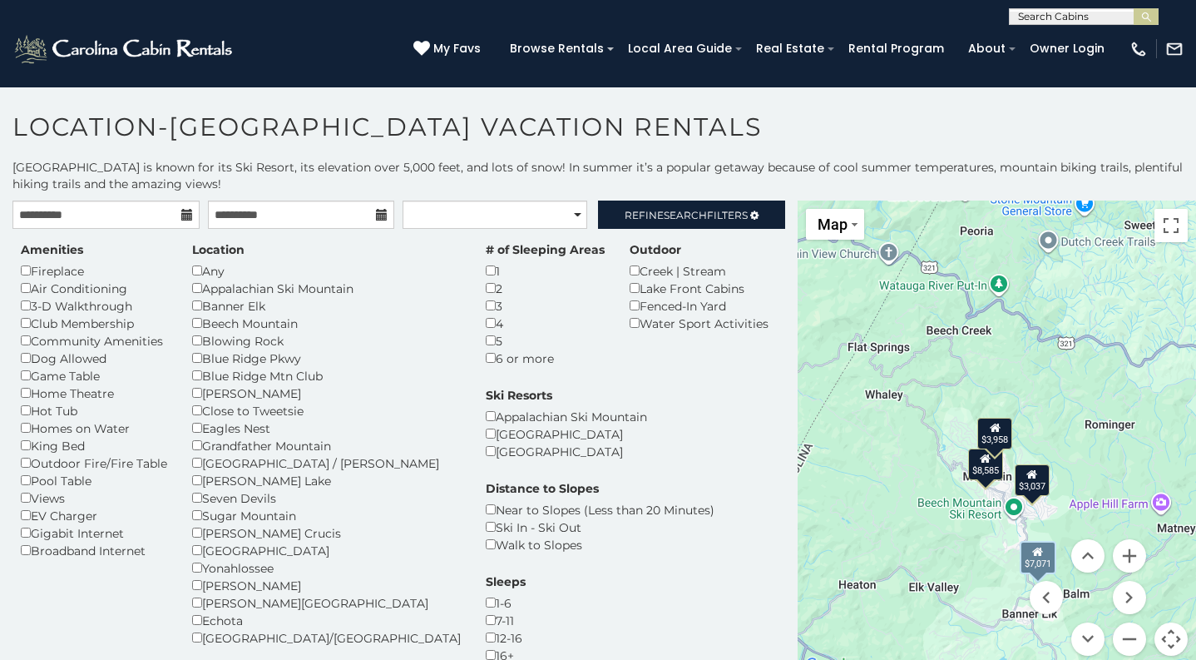
scroll to position [0, 0]
click at [691, 214] on span "Search" at bounding box center [685, 215] width 43 height 12
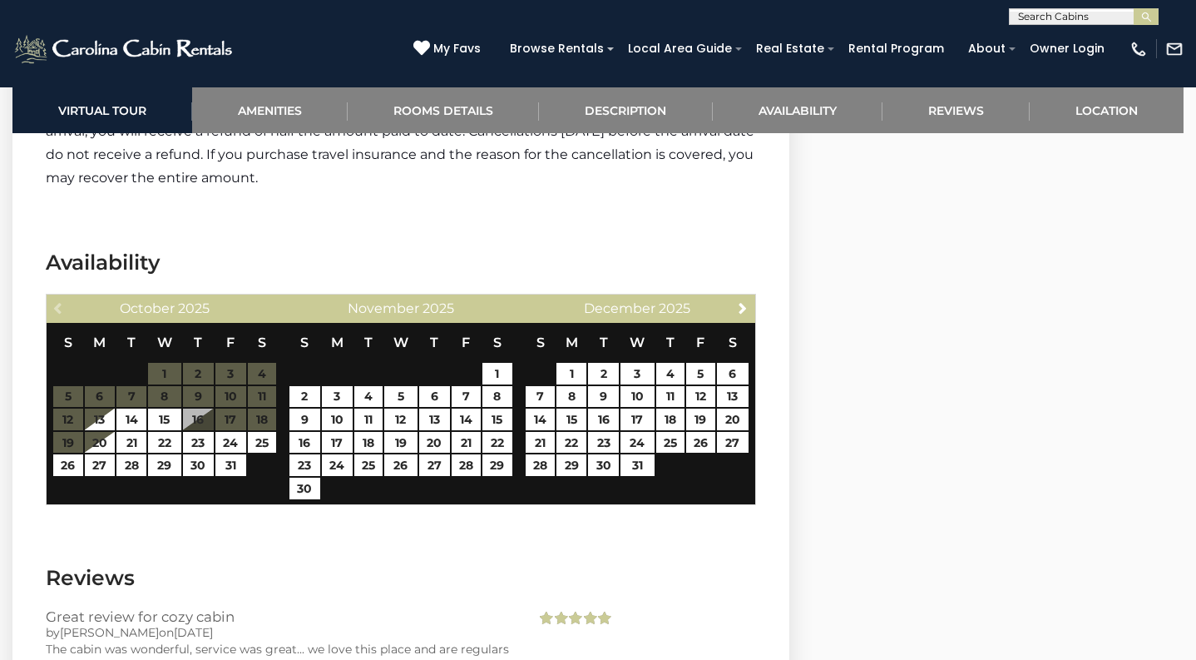
scroll to position [3129, 0]
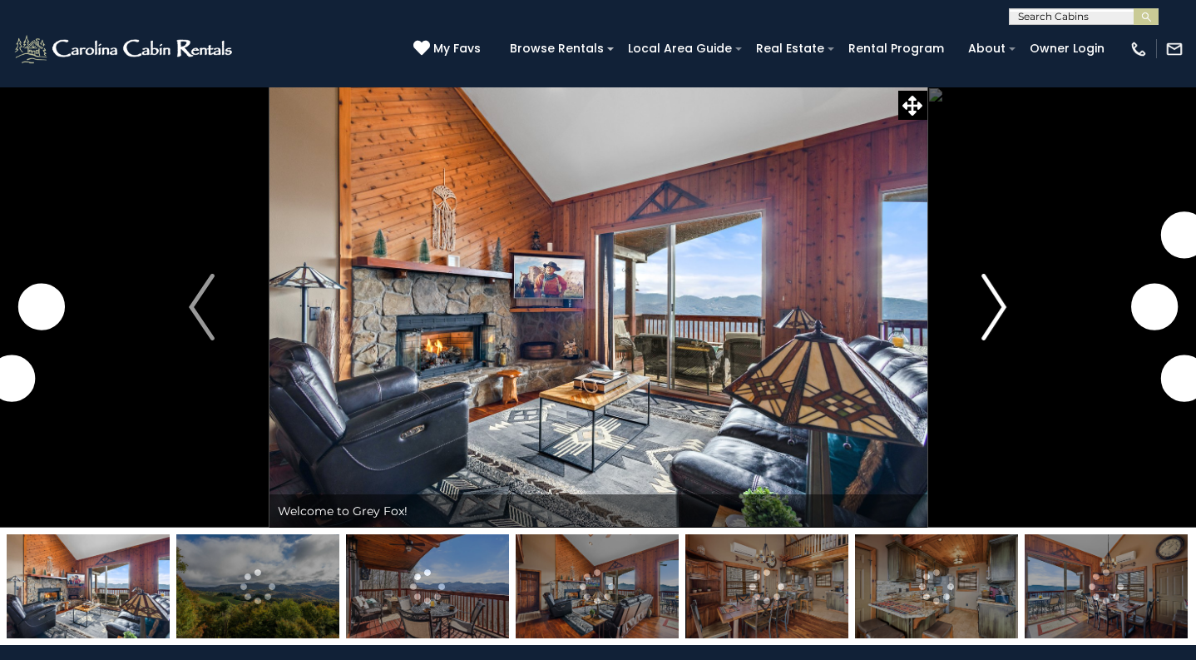
click at [993, 307] on img "Next" at bounding box center [993, 307] width 25 height 67
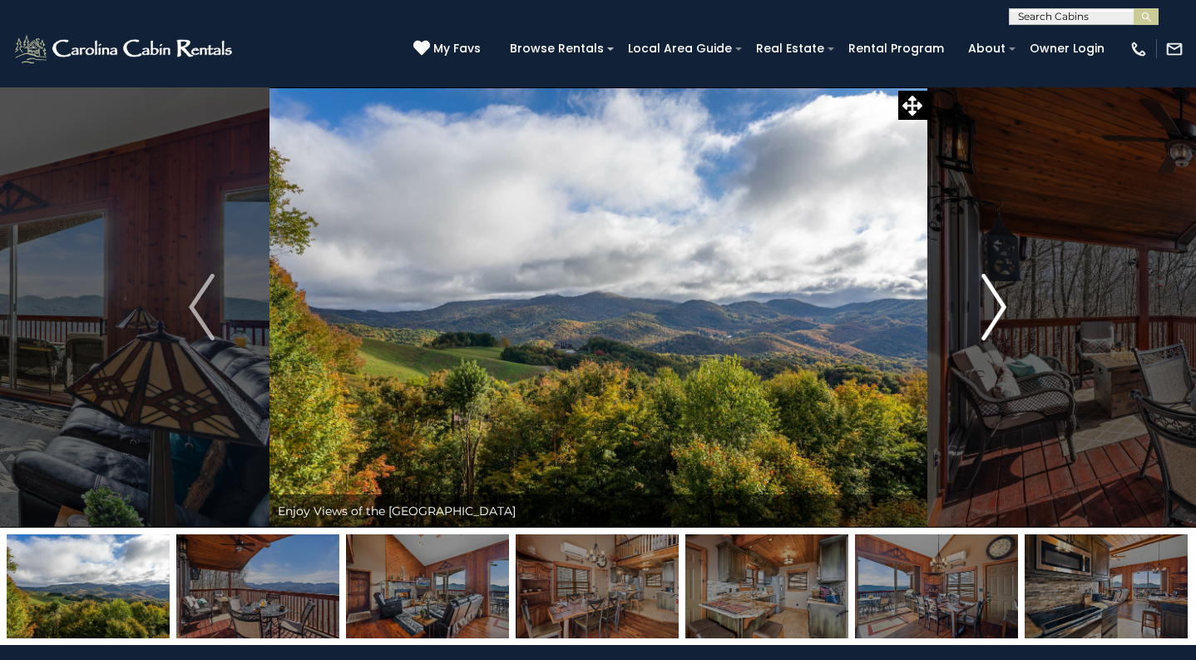
click at [993, 307] on img "Next" at bounding box center [993, 307] width 25 height 67
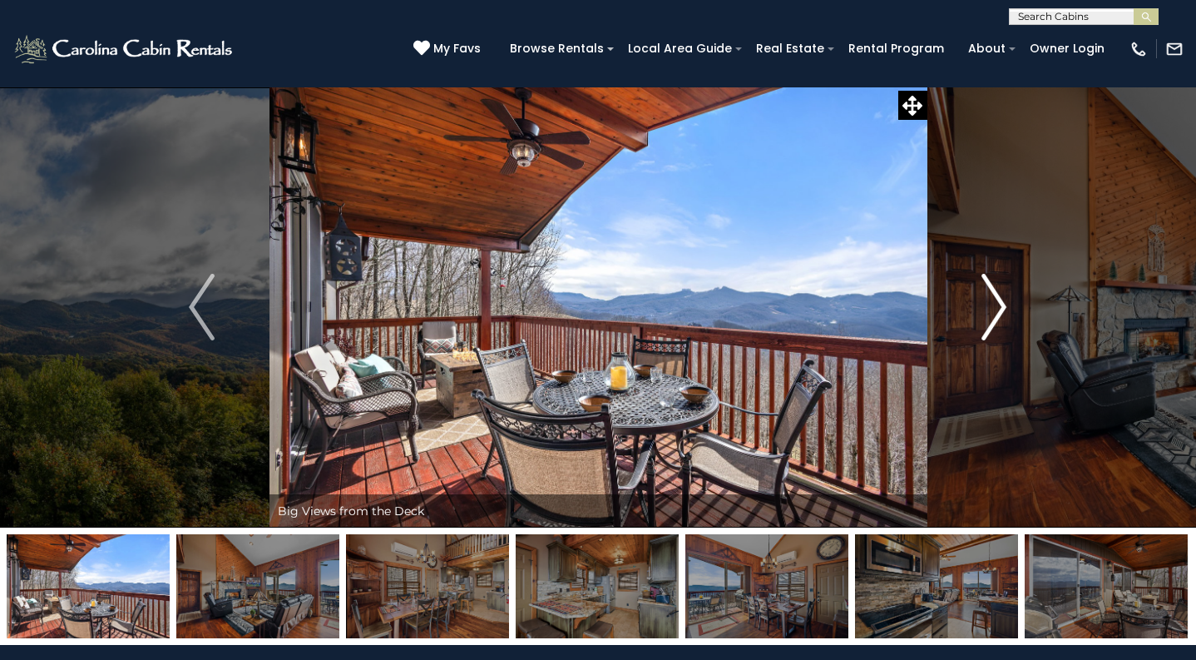
click at [993, 307] on img "Next" at bounding box center [993, 307] width 25 height 67
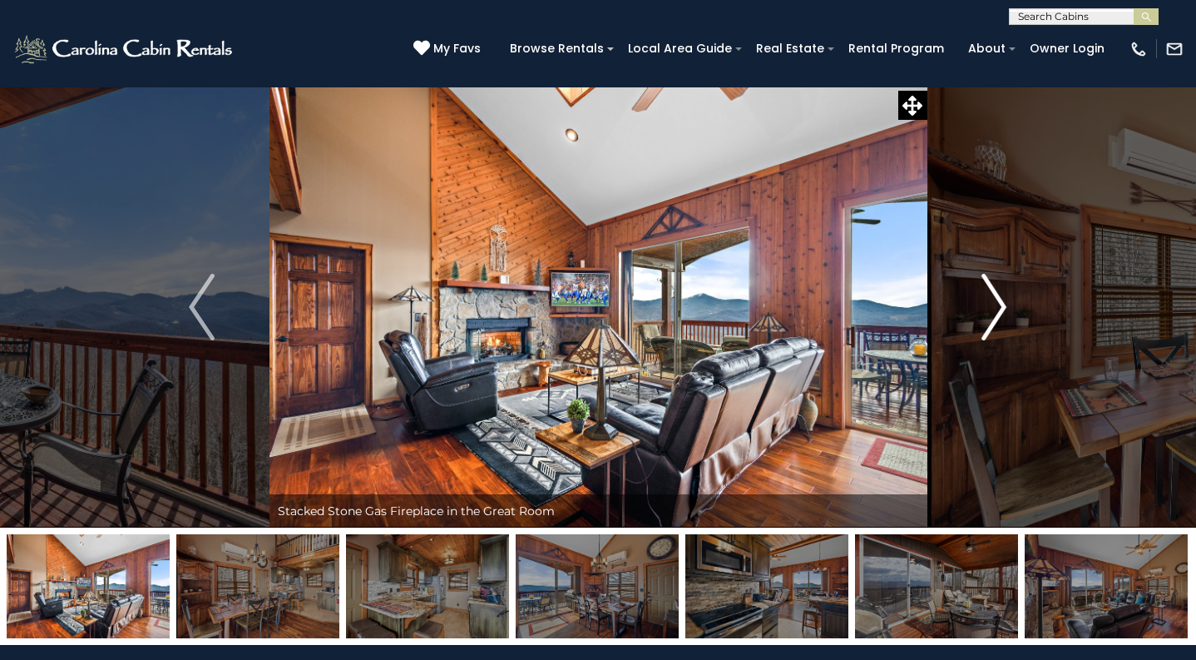
click at [993, 307] on img "Next" at bounding box center [993, 307] width 25 height 67
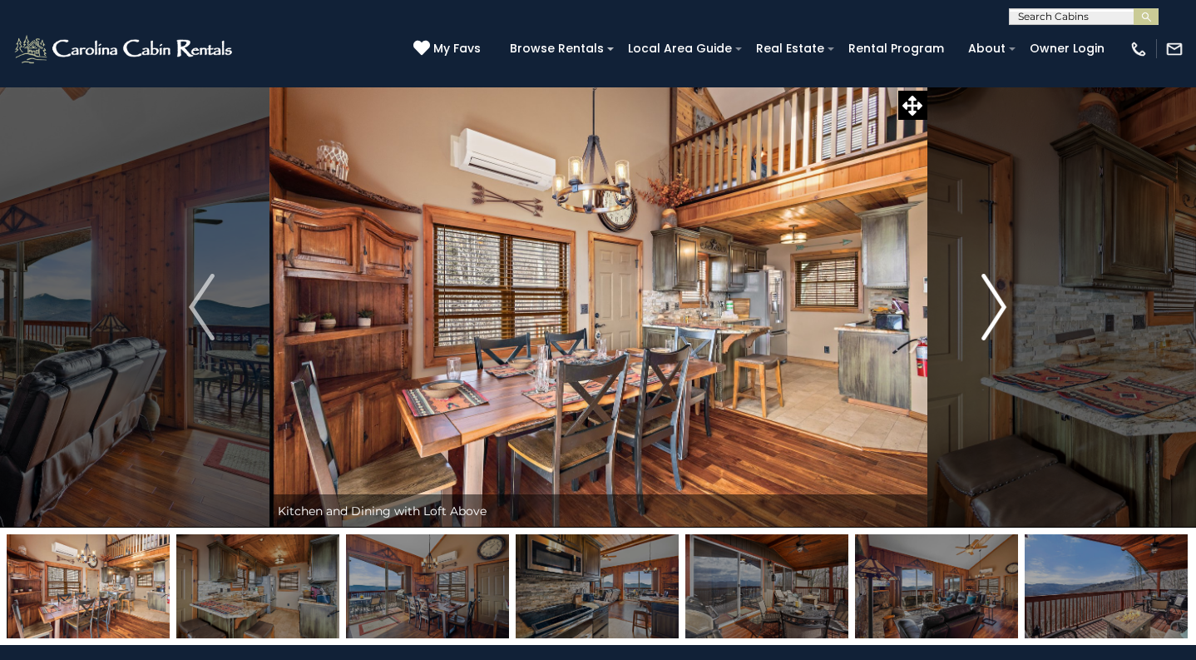
click at [993, 307] on img "Next" at bounding box center [993, 307] width 25 height 67
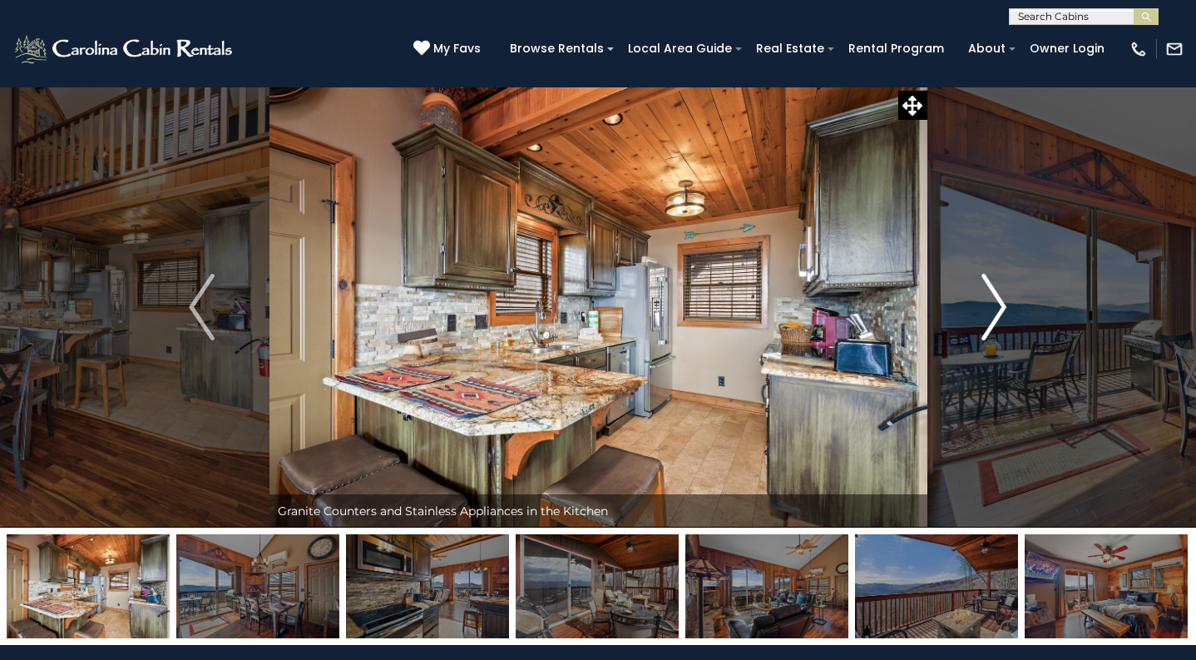
click at [993, 307] on img "Next" at bounding box center [993, 307] width 25 height 67
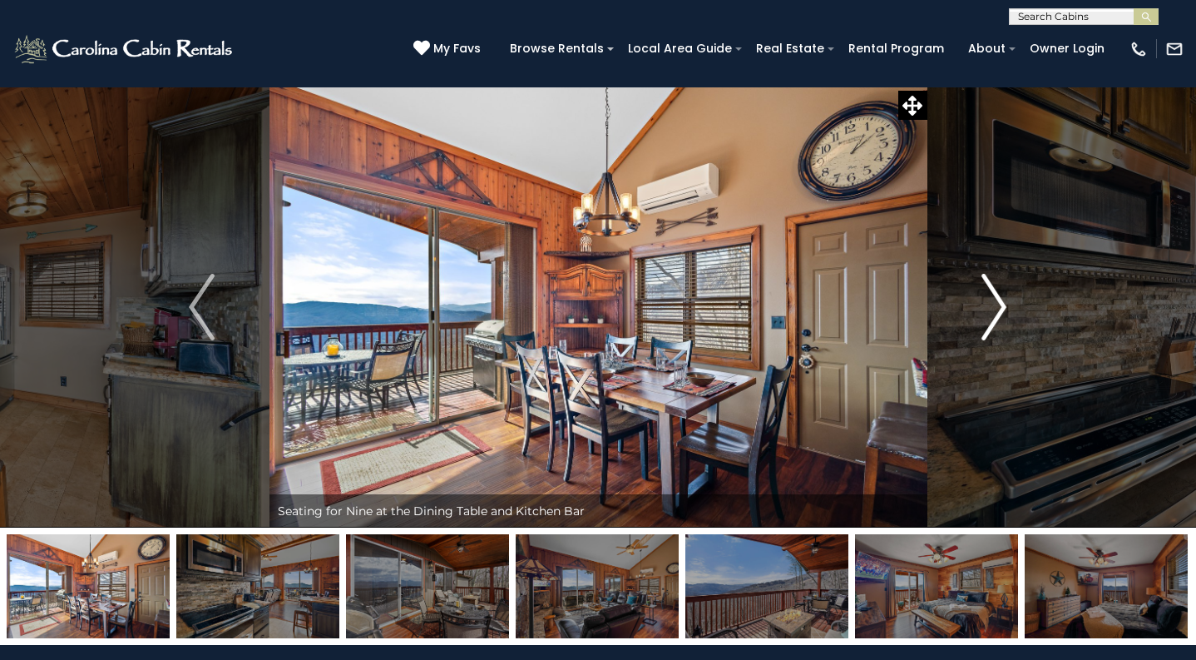
click at [993, 307] on img "Next" at bounding box center [993, 307] width 25 height 67
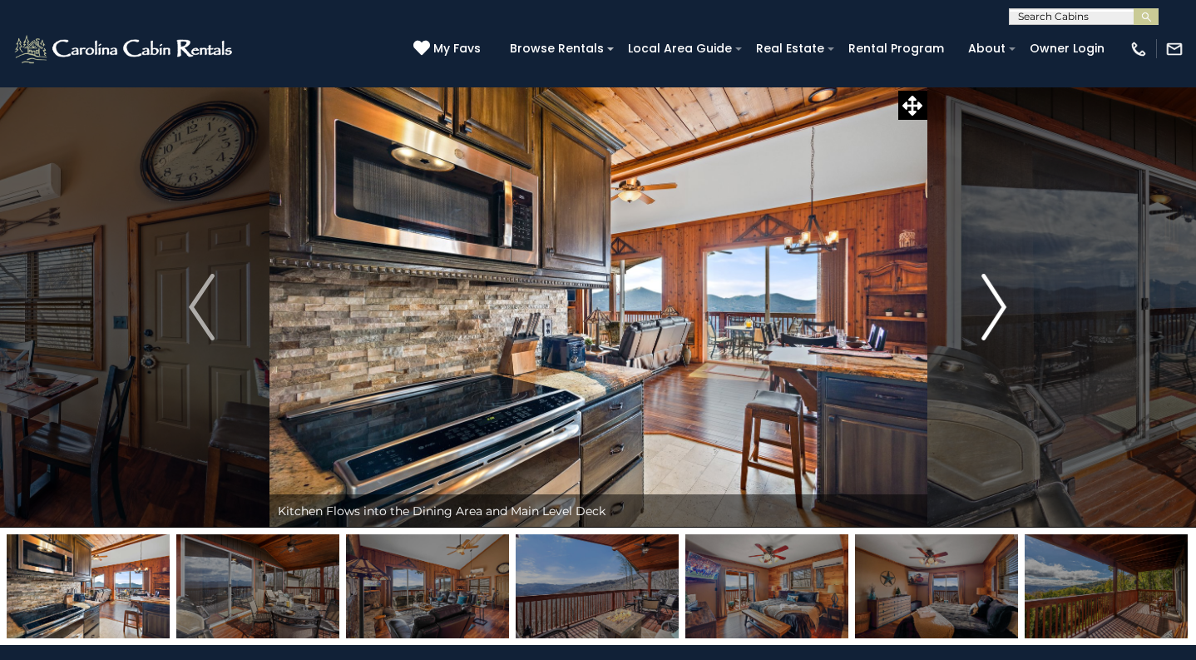
click at [993, 307] on img "Next" at bounding box center [993, 307] width 25 height 67
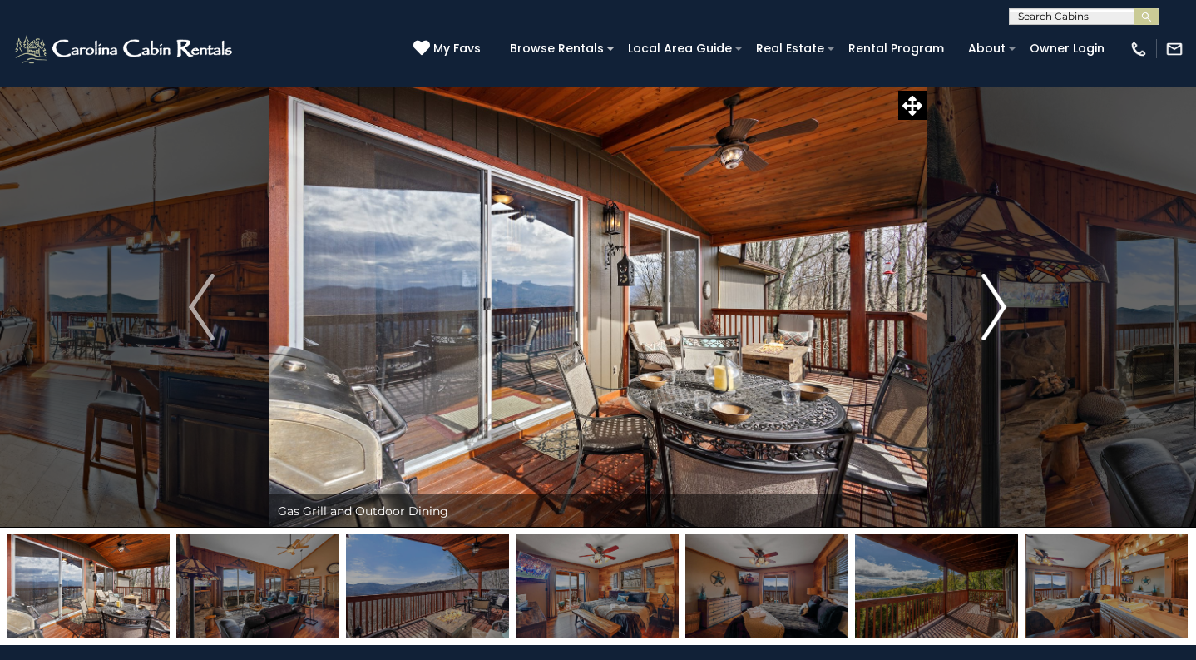
click at [993, 307] on img "Next" at bounding box center [993, 307] width 25 height 67
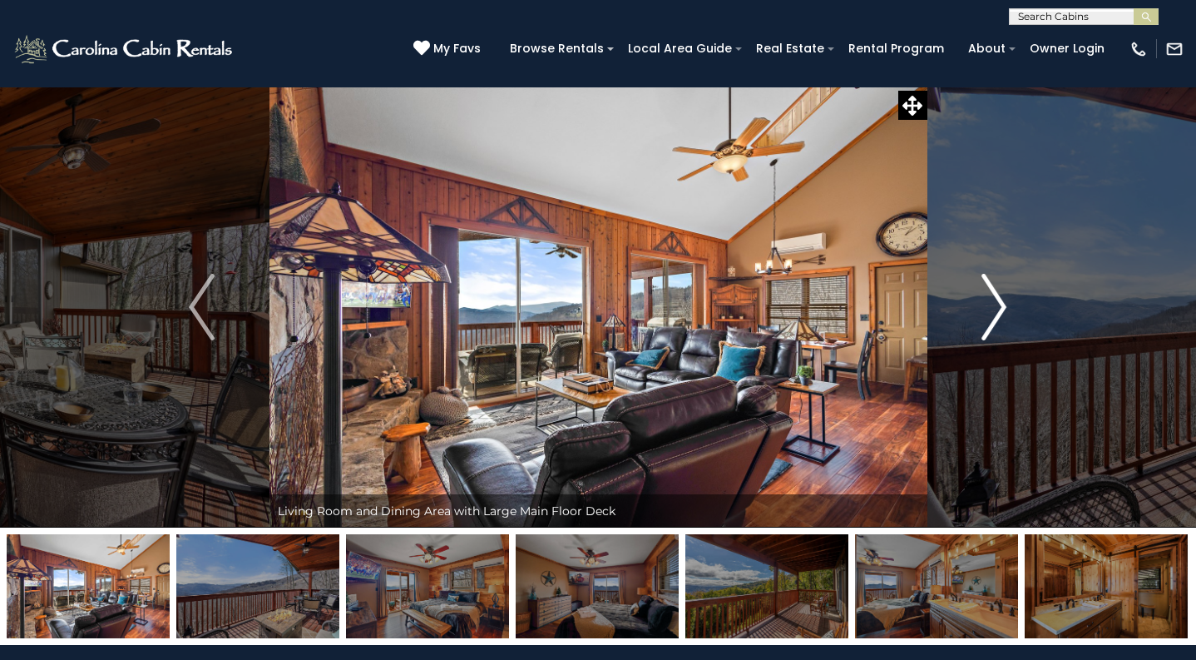
click at [993, 307] on img "Next" at bounding box center [993, 307] width 25 height 67
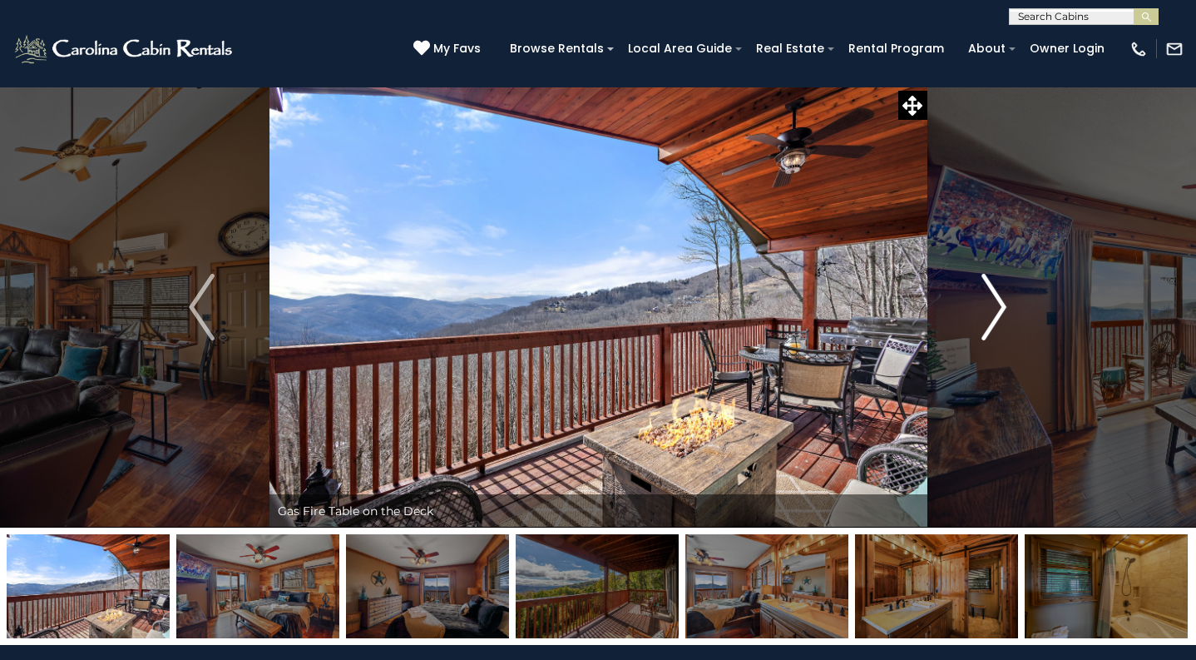
click at [993, 307] on img "Next" at bounding box center [993, 307] width 25 height 67
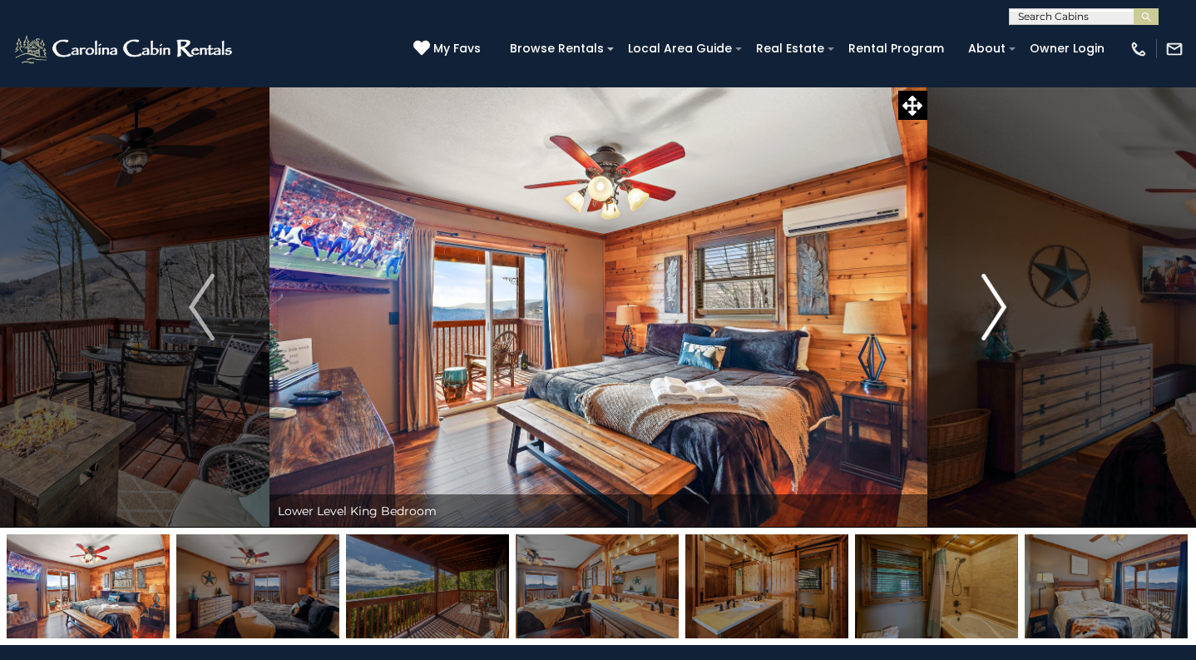
click at [993, 307] on img "Next" at bounding box center [993, 307] width 25 height 67
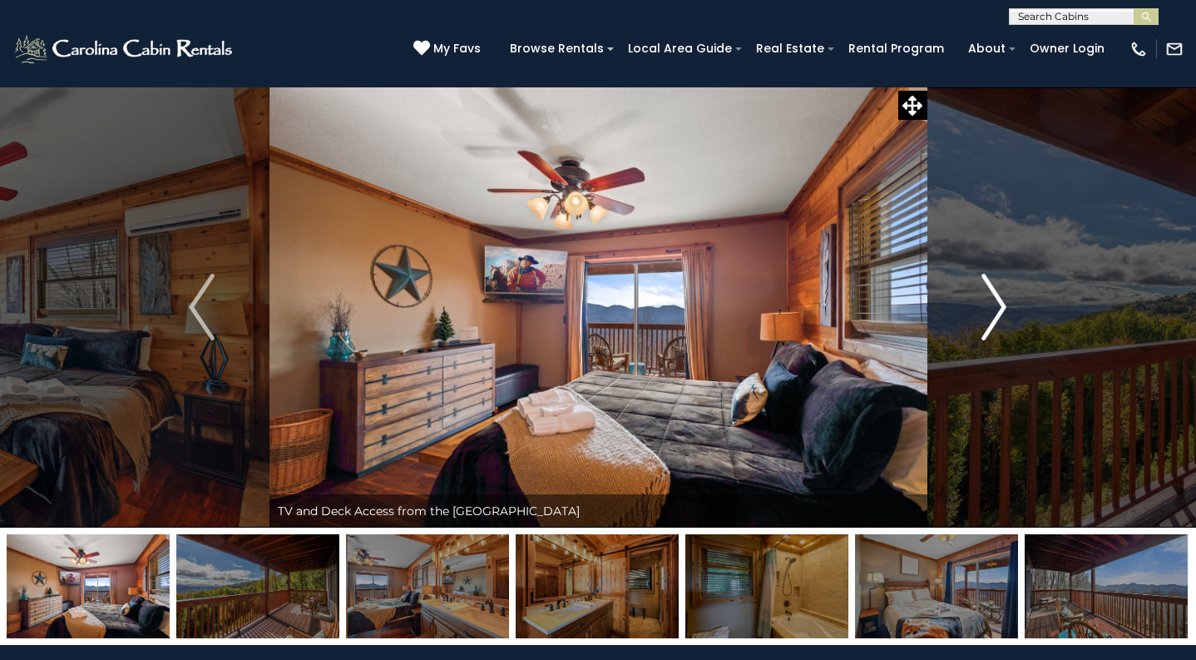
click at [993, 307] on img "Next" at bounding box center [993, 307] width 25 height 67
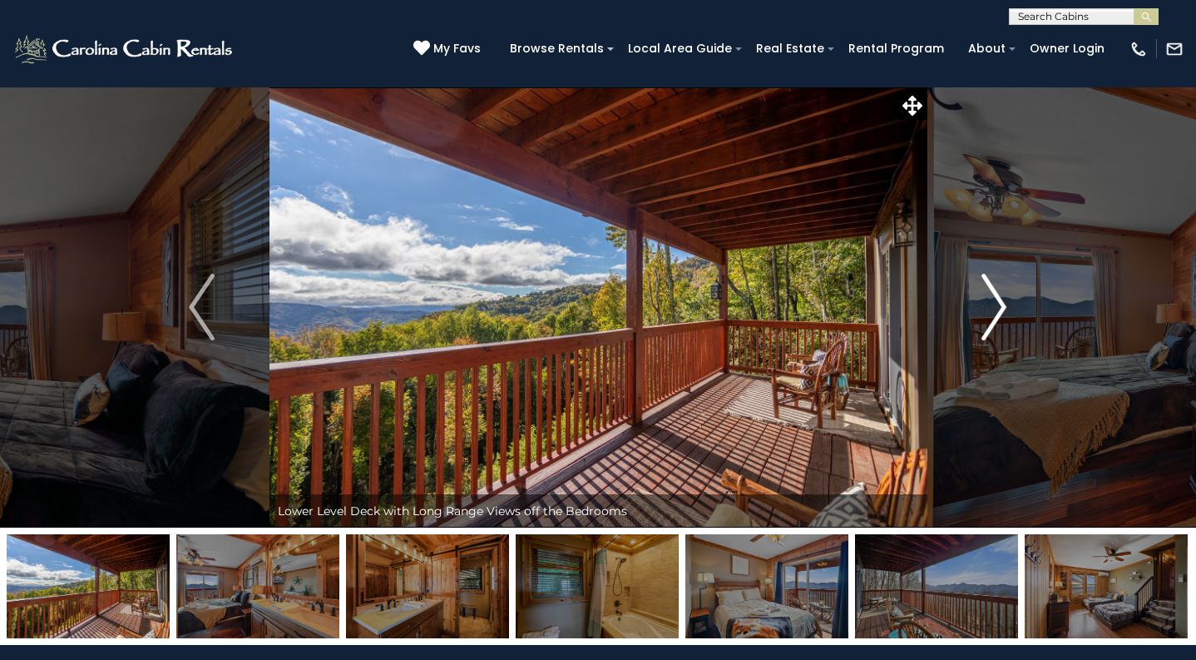
click at [993, 307] on img "Next" at bounding box center [993, 307] width 25 height 67
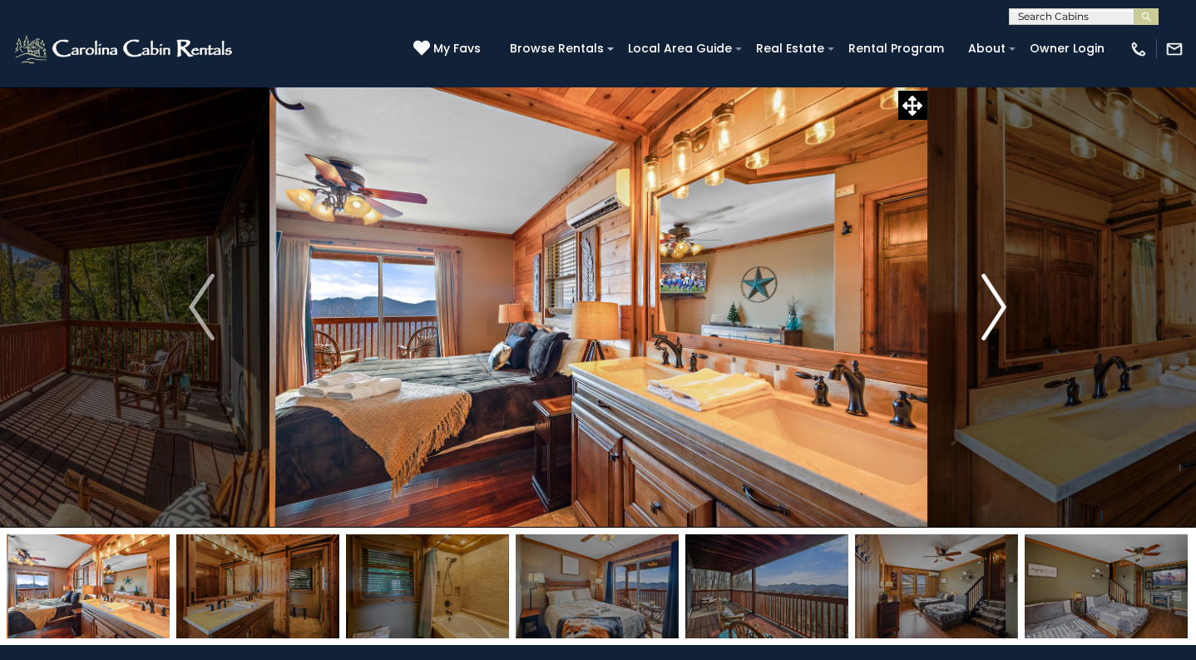
click at [993, 307] on img "Next" at bounding box center [993, 307] width 25 height 67
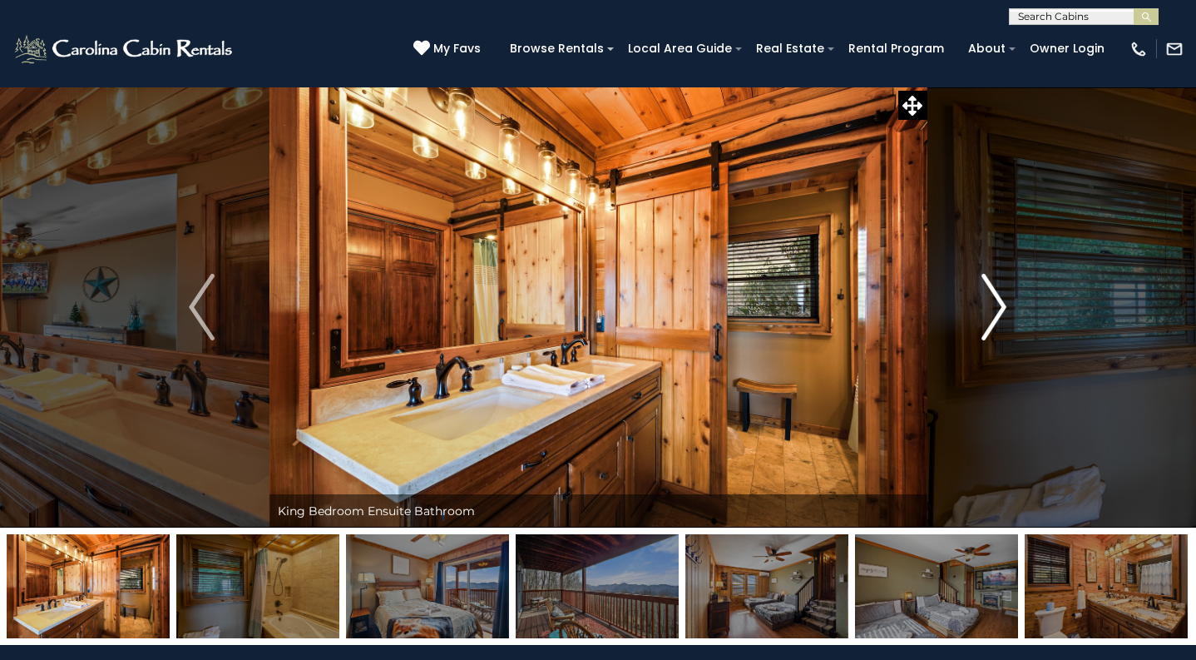
click at [993, 307] on img "Next" at bounding box center [993, 307] width 25 height 67
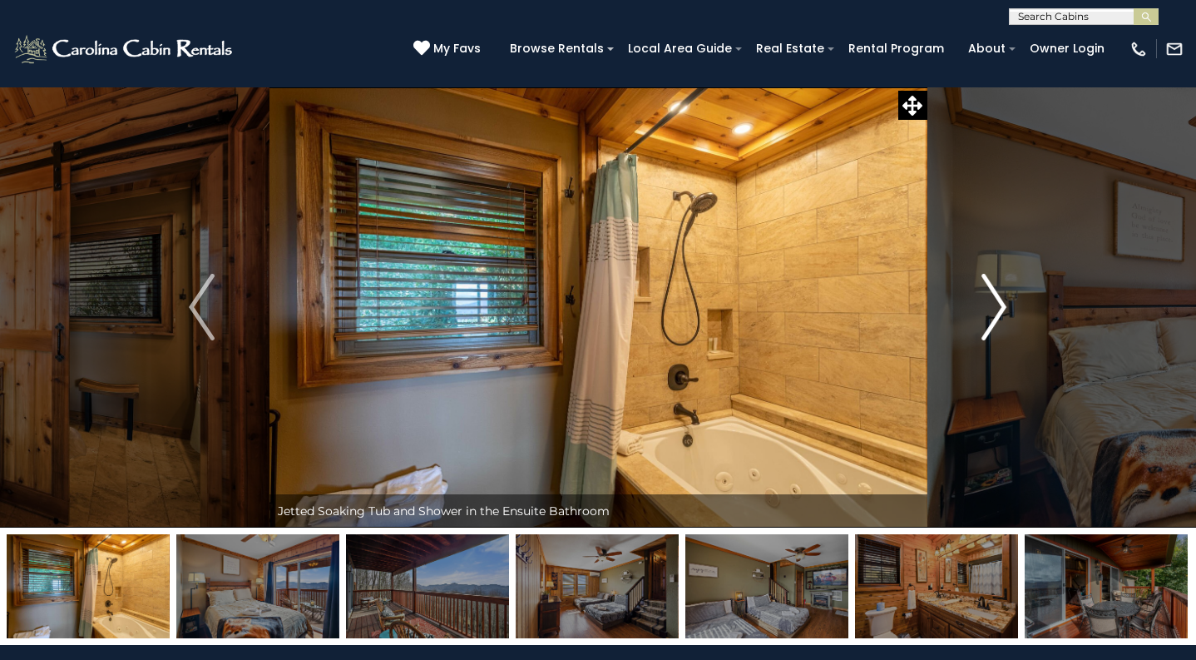
click at [993, 307] on img "Next" at bounding box center [993, 307] width 25 height 67
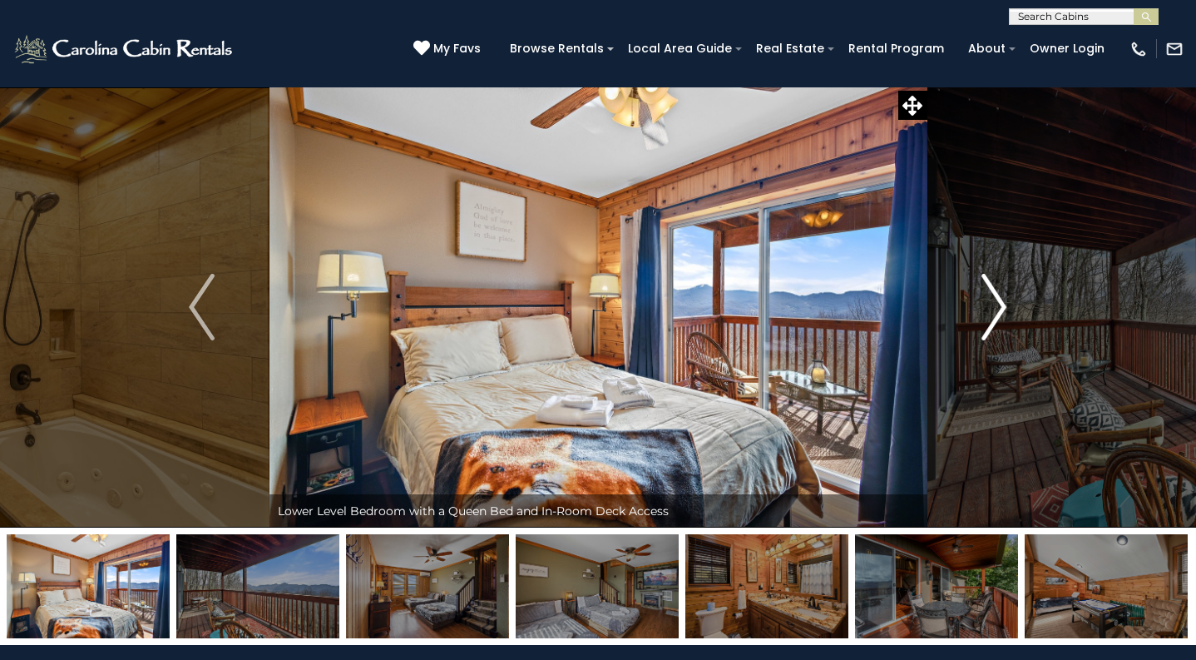
click at [993, 307] on img "Next" at bounding box center [993, 307] width 25 height 67
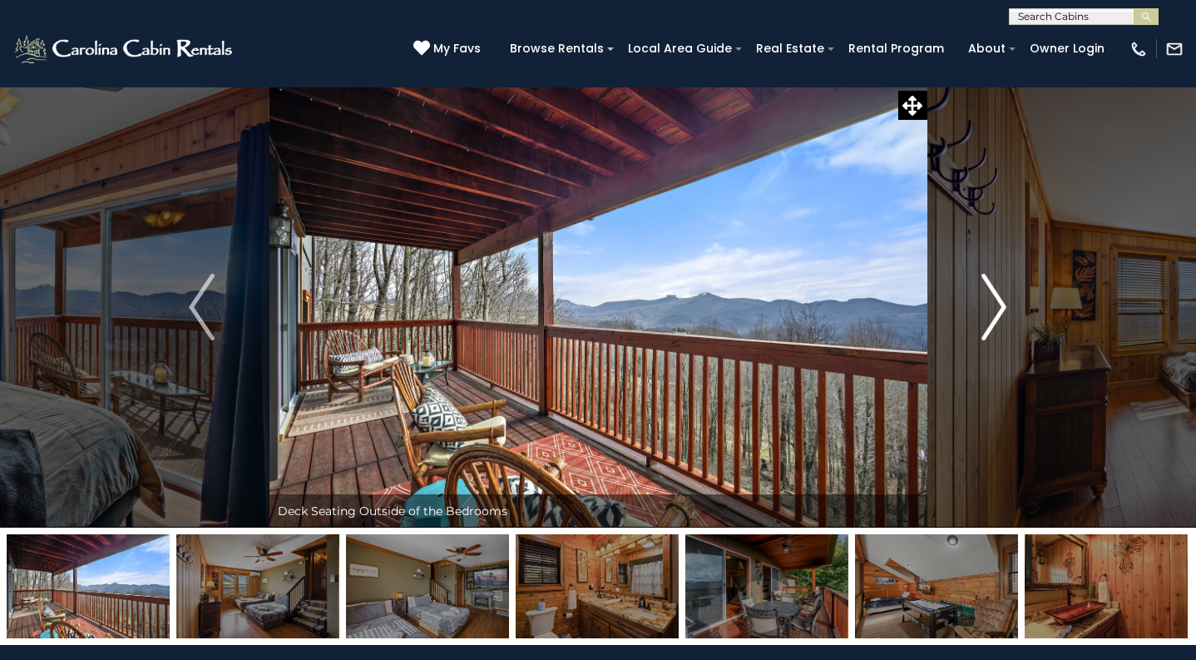
click at [993, 307] on img "Next" at bounding box center [993, 307] width 25 height 67
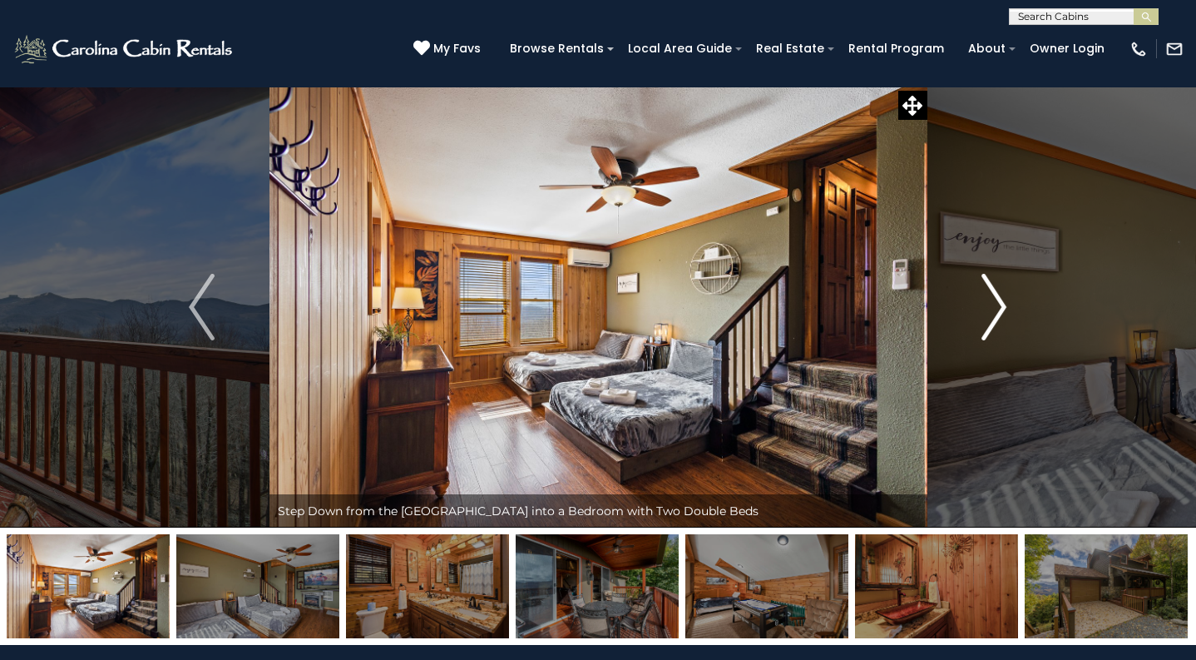
click at [993, 307] on img "Next" at bounding box center [993, 307] width 25 height 67
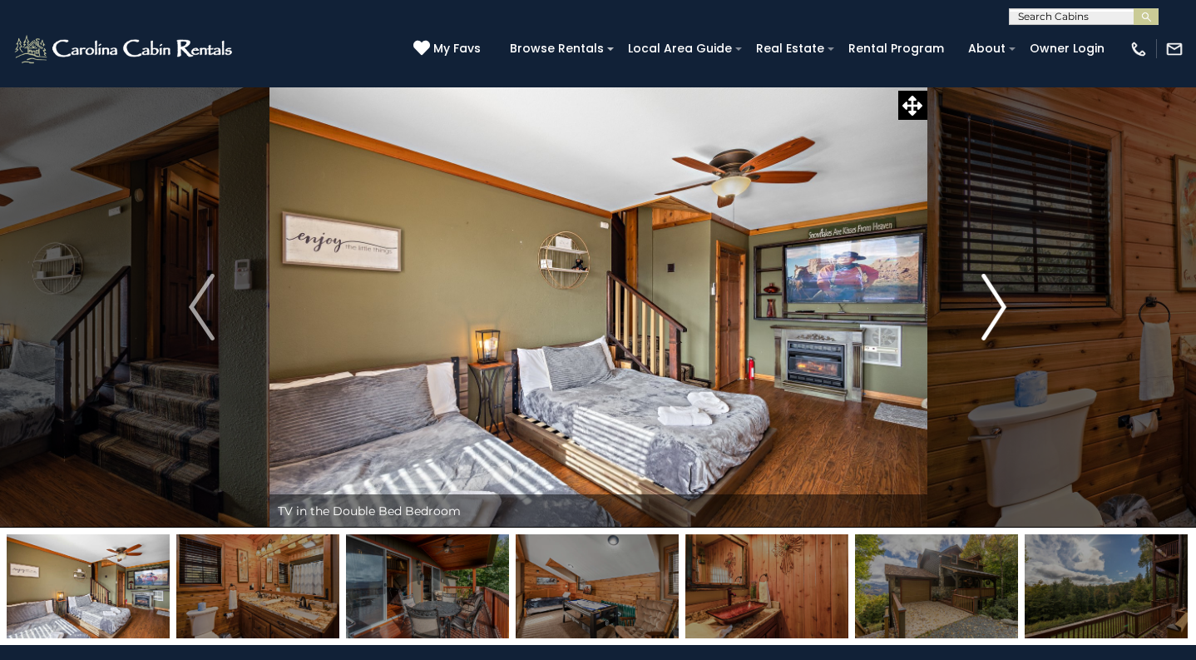
click at [993, 307] on img "Next" at bounding box center [993, 307] width 25 height 67
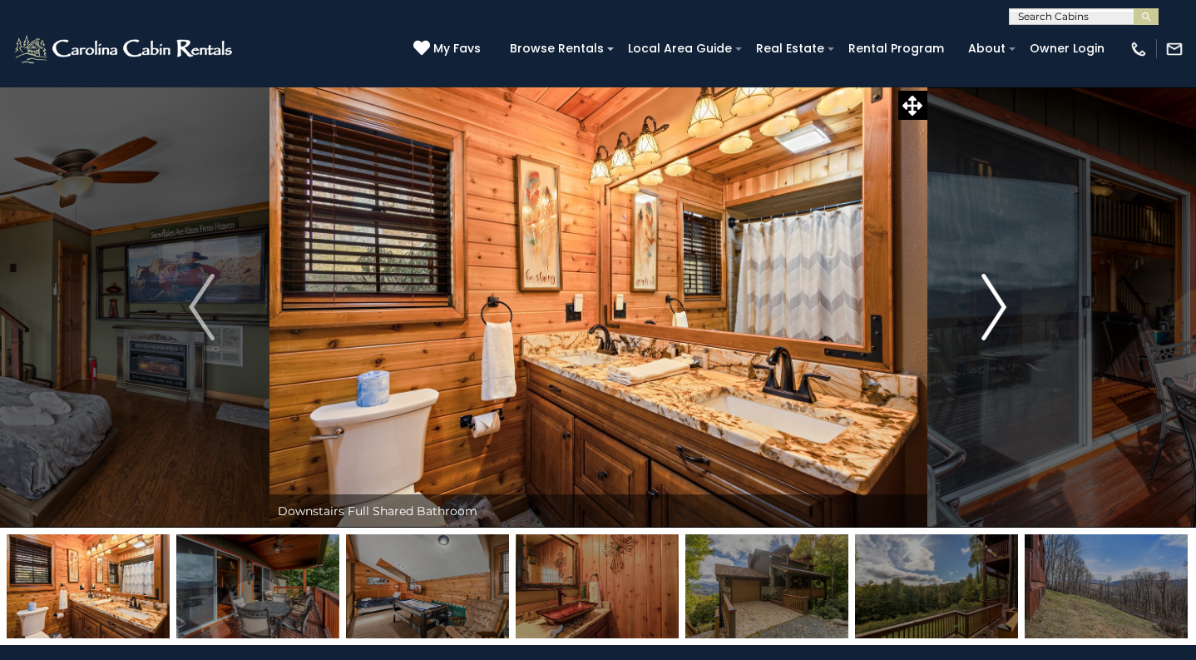
click at [993, 307] on img "Next" at bounding box center [993, 307] width 25 height 67
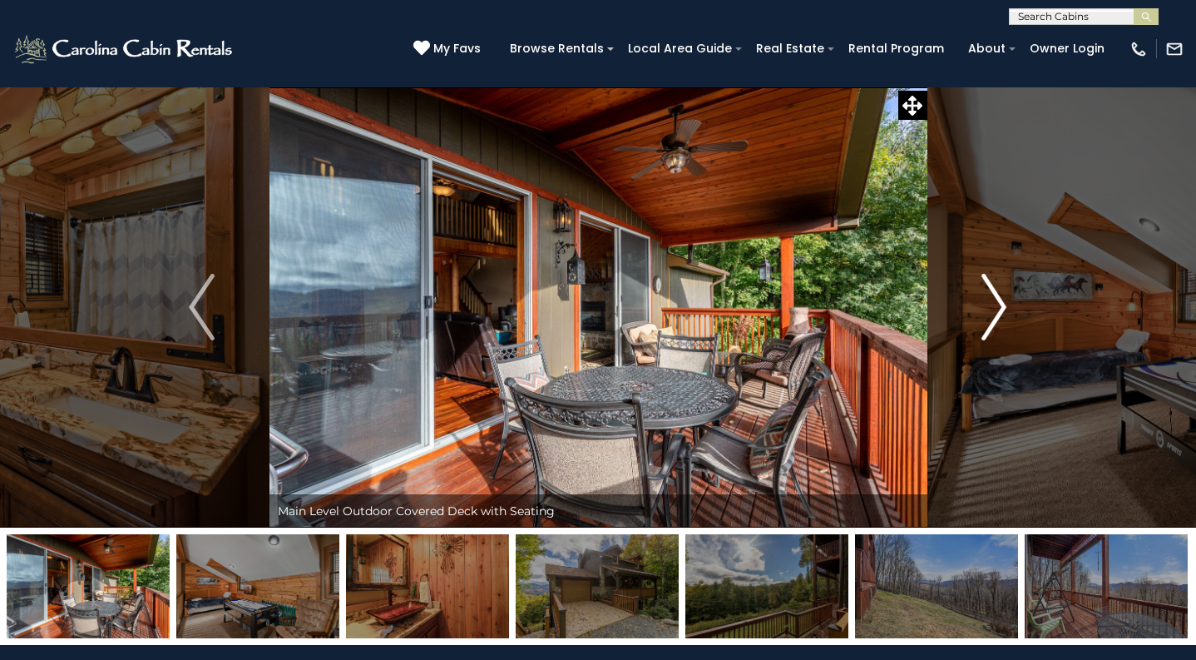
click at [993, 307] on img "Next" at bounding box center [993, 307] width 25 height 67
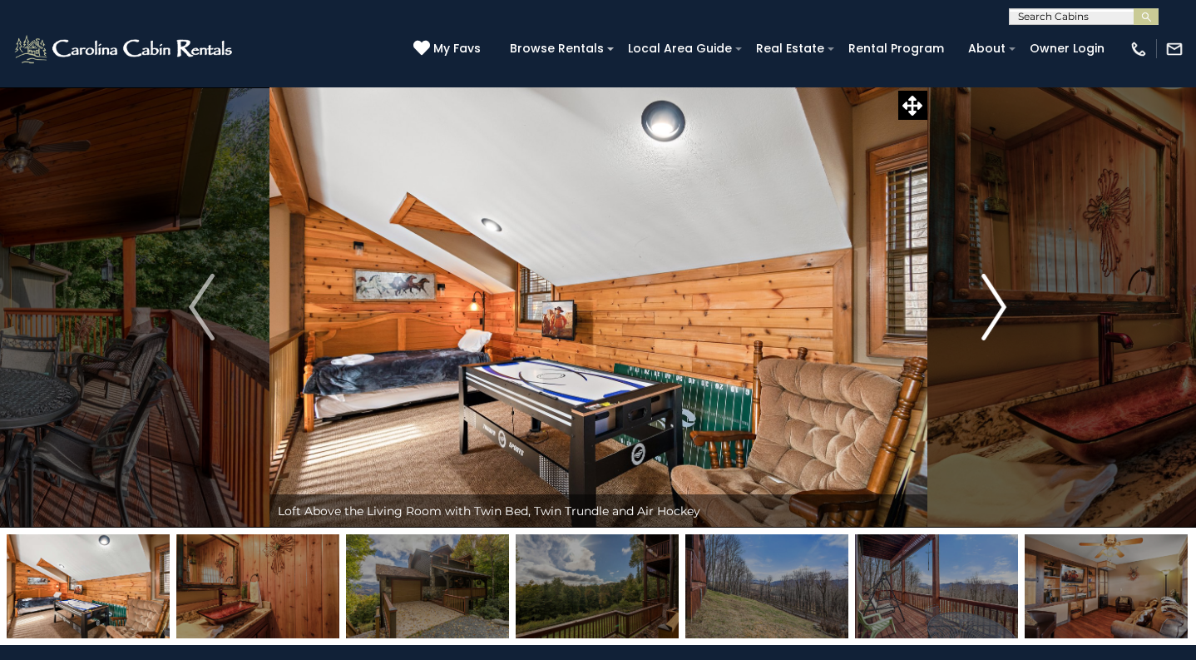
click at [993, 307] on img "Next" at bounding box center [993, 307] width 25 height 67
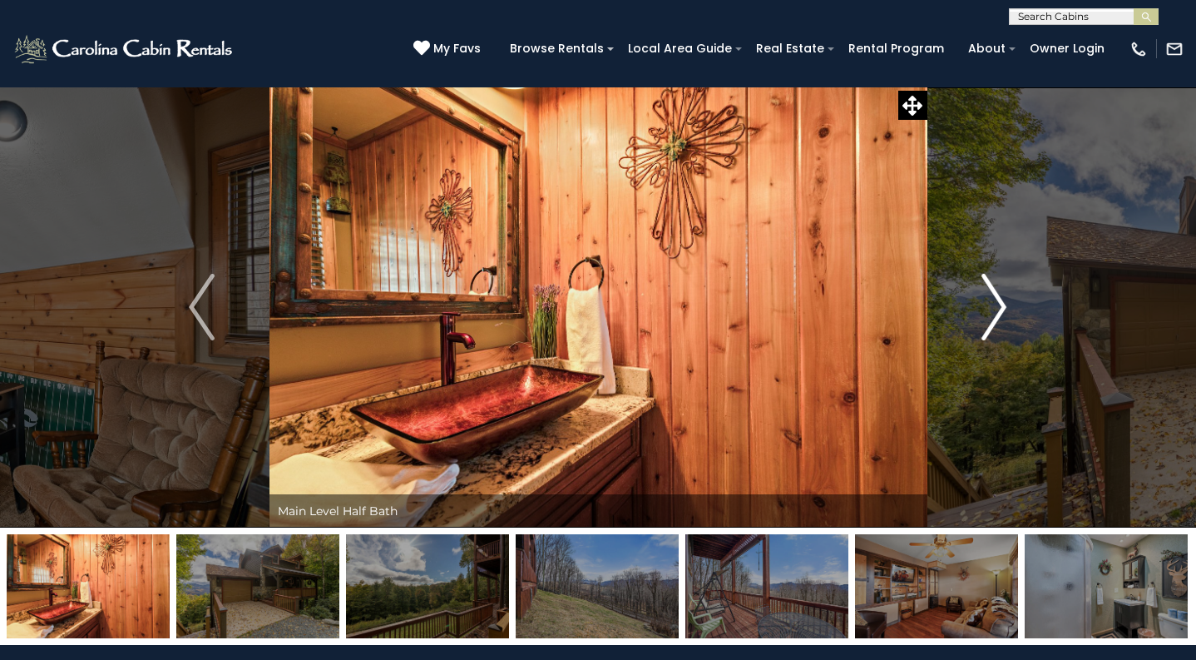
click at [993, 307] on img "Next" at bounding box center [993, 307] width 25 height 67
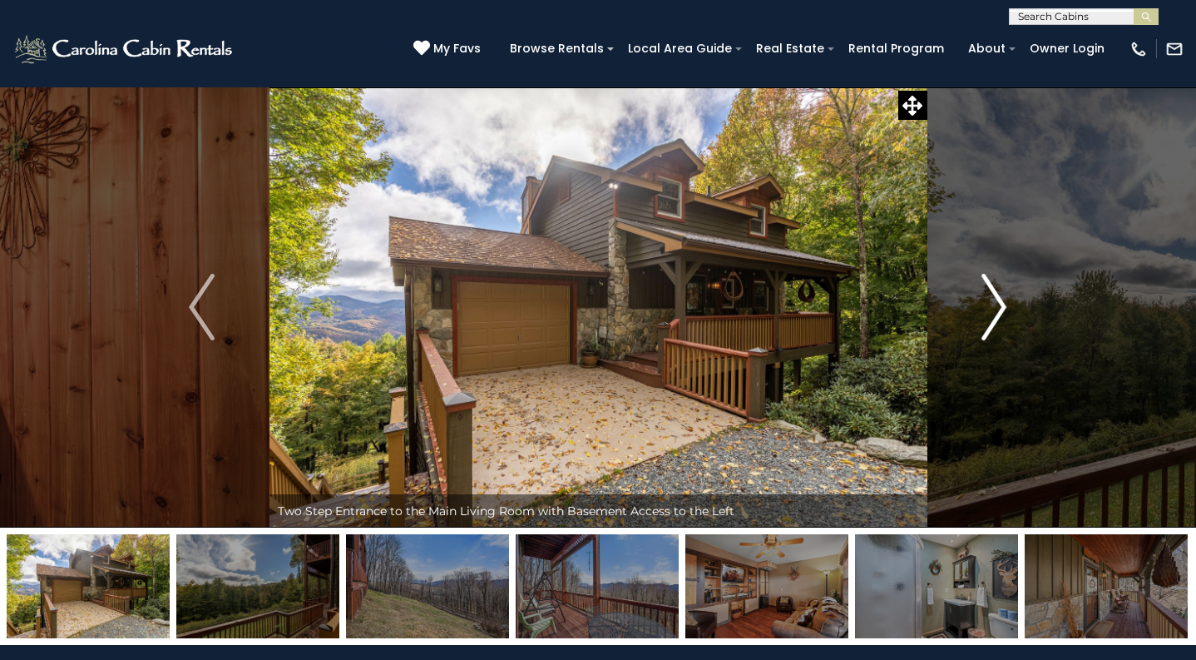
click at [993, 307] on img "Next" at bounding box center [993, 307] width 25 height 67
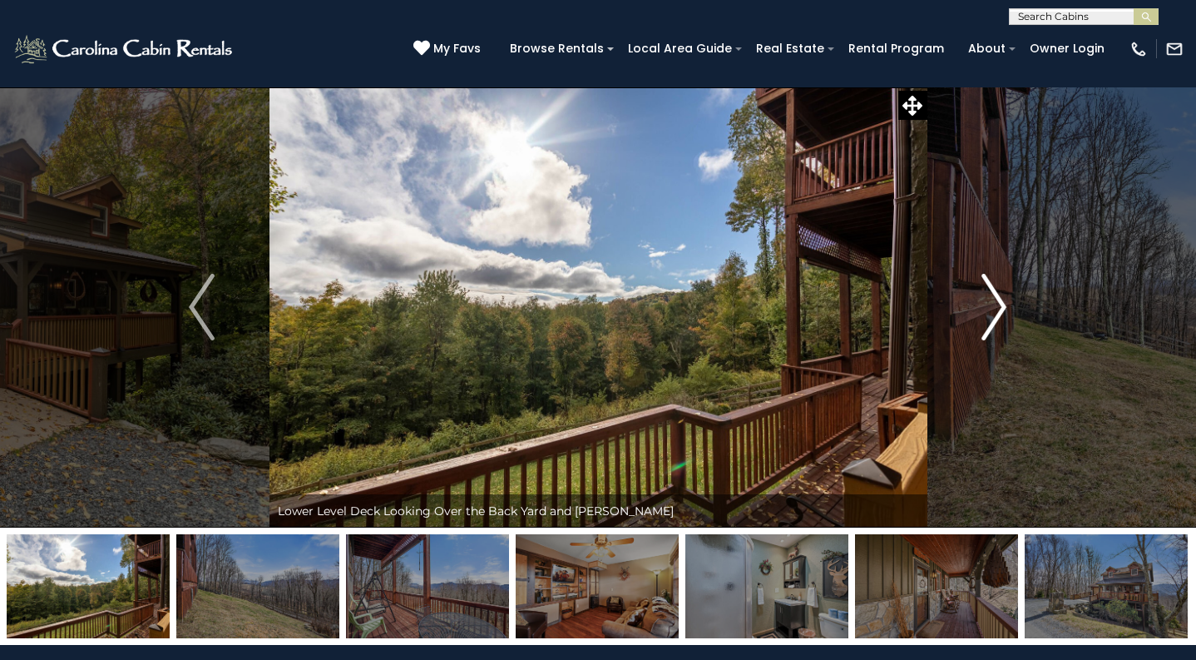
click at [993, 307] on img "Next" at bounding box center [993, 307] width 25 height 67
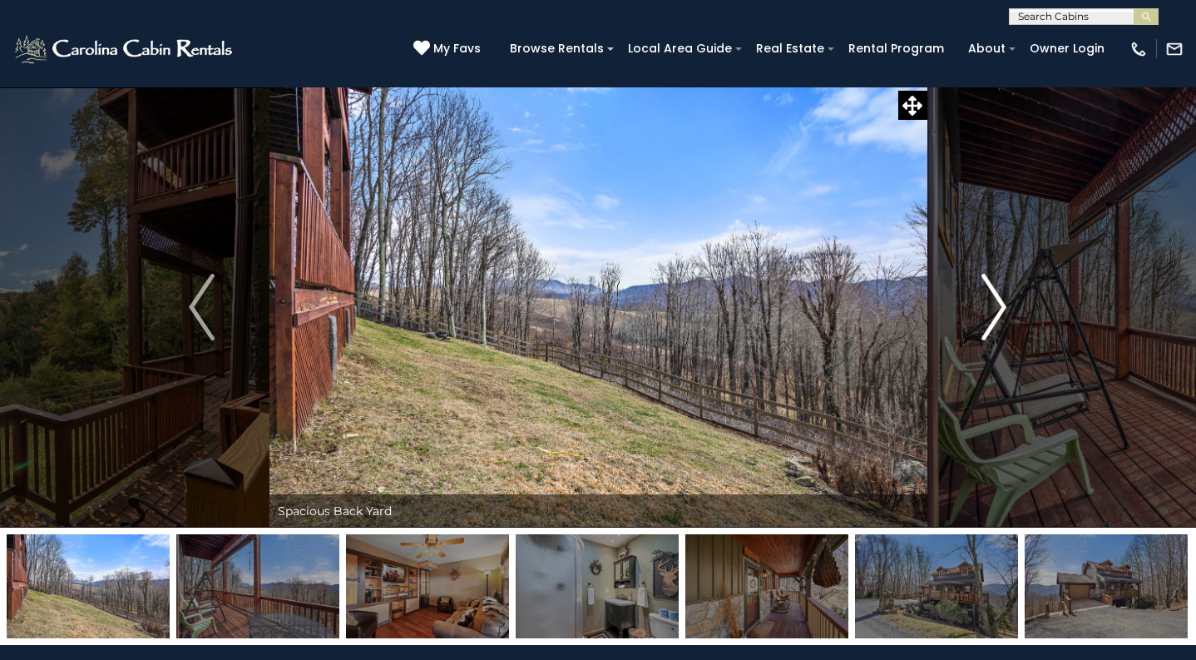
click at [993, 307] on img "Next" at bounding box center [993, 307] width 25 height 67
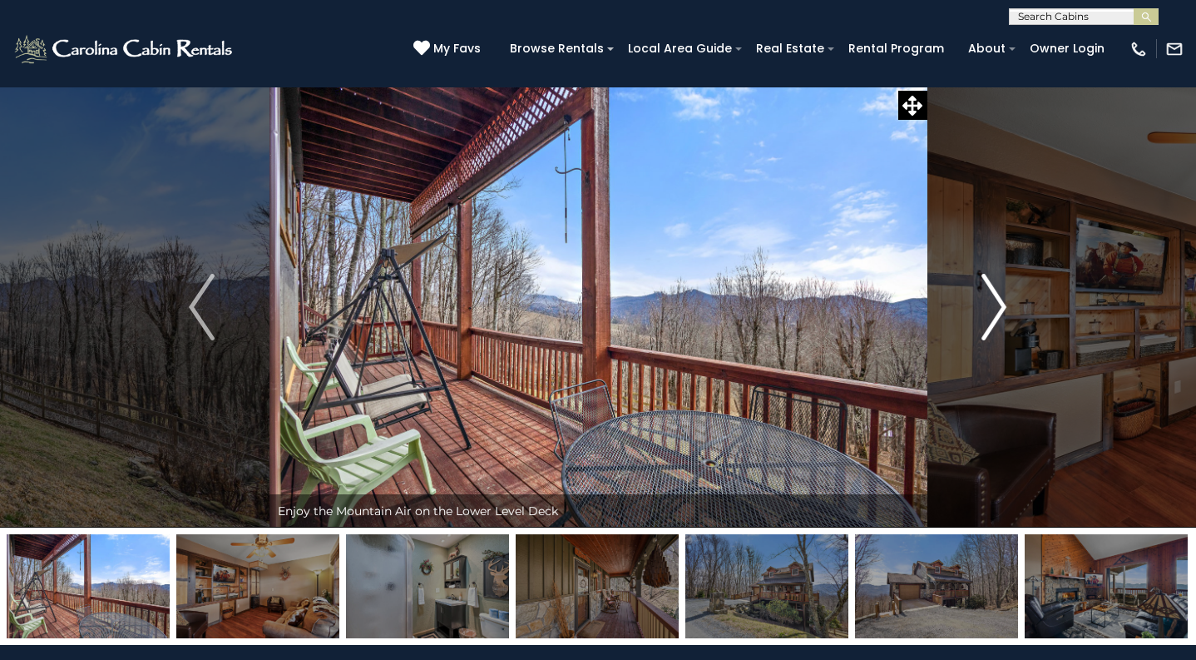
click at [993, 307] on img "Next" at bounding box center [993, 307] width 25 height 67
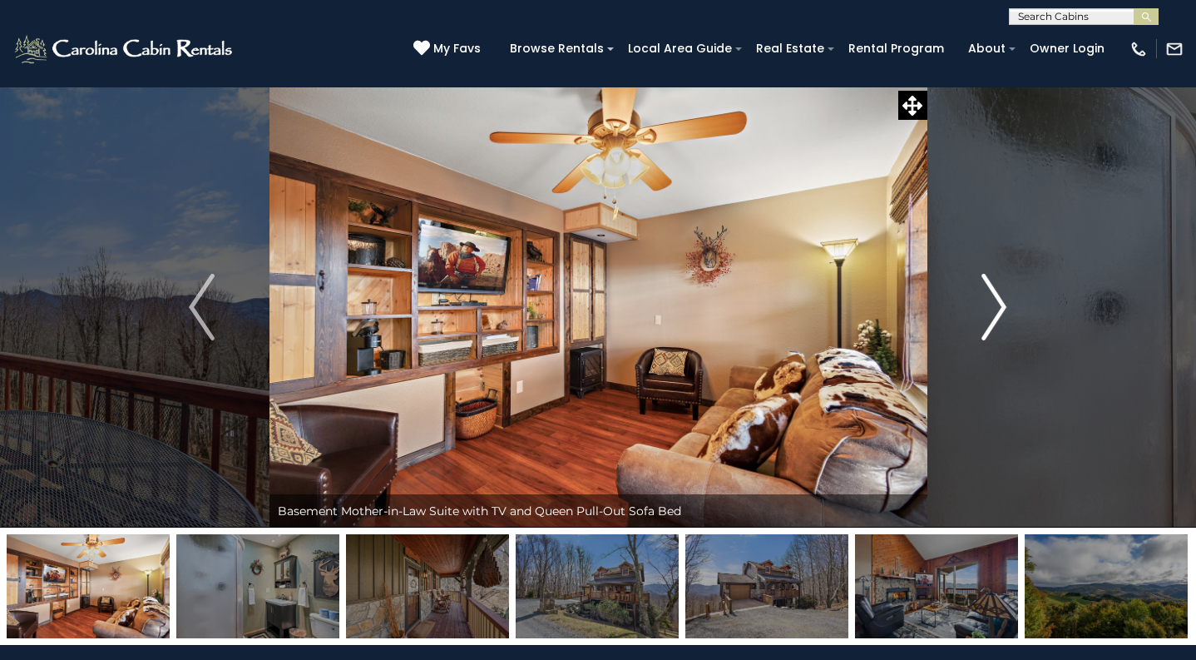
click at [993, 307] on img "Next" at bounding box center [993, 307] width 25 height 67
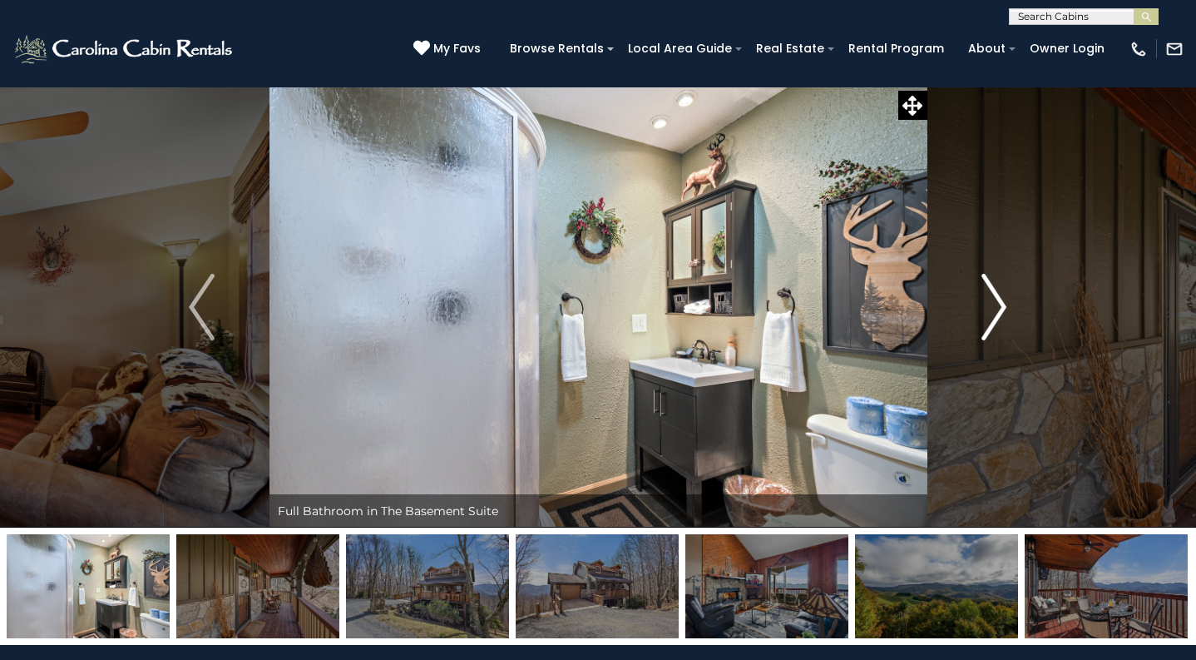
click at [993, 307] on img "Next" at bounding box center [993, 307] width 25 height 67
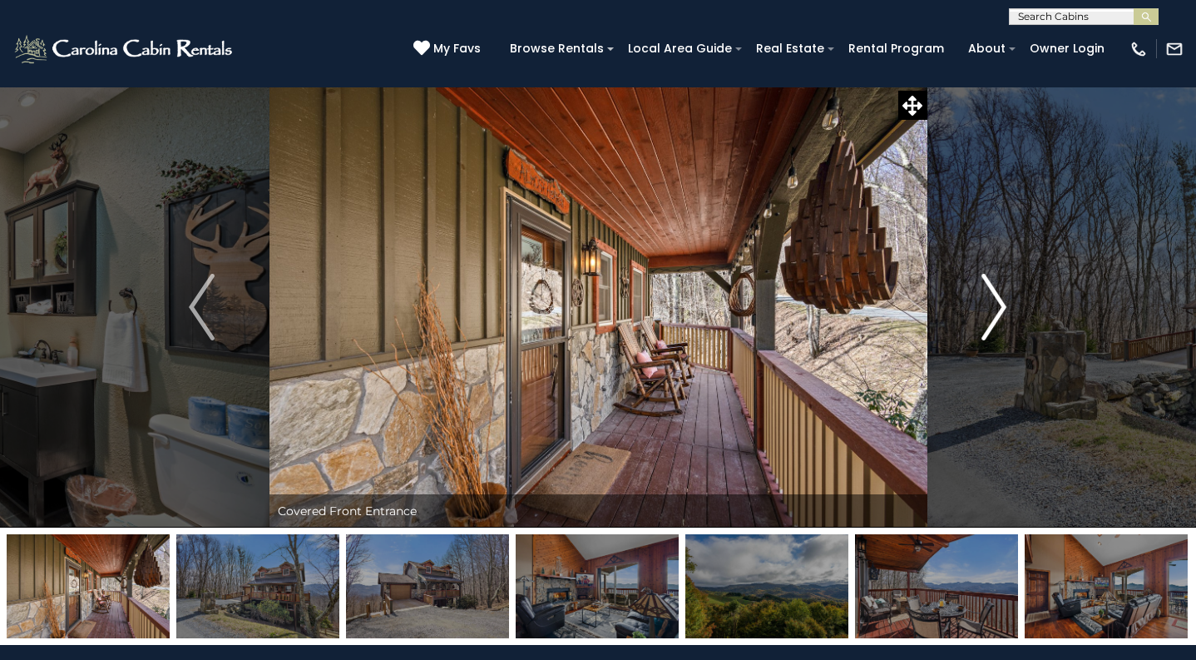
click at [993, 307] on img "Next" at bounding box center [993, 307] width 25 height 67
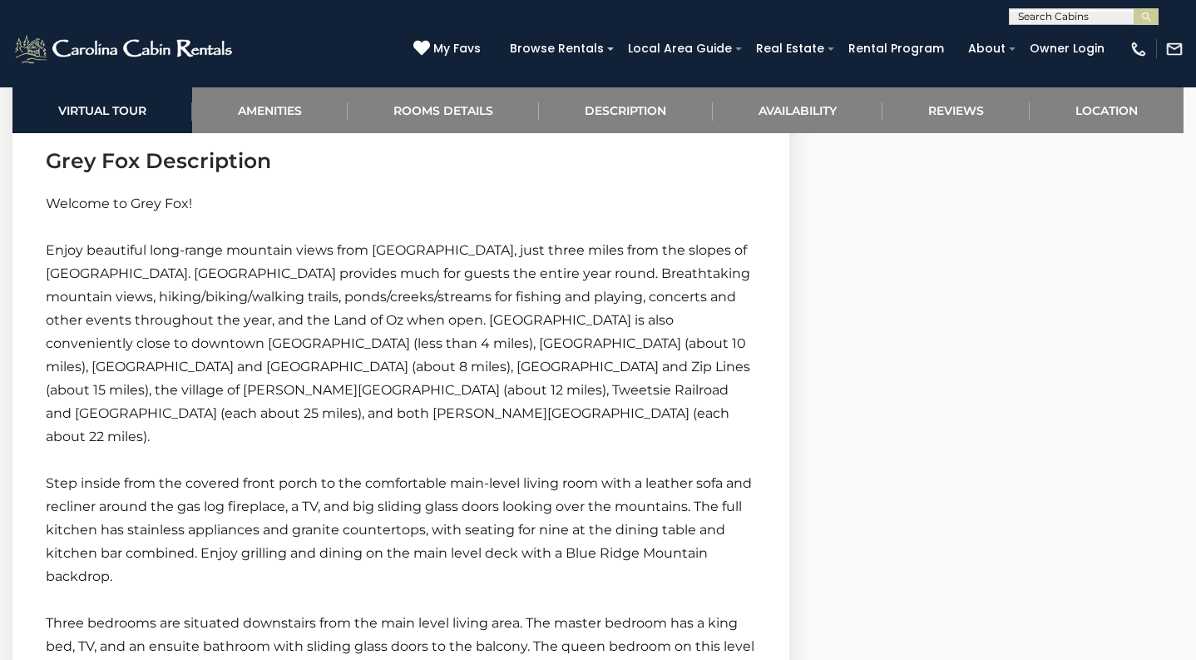
scroll to position [2231, 0]
